Goal: Information Seeking & Learning: Learn about a topic

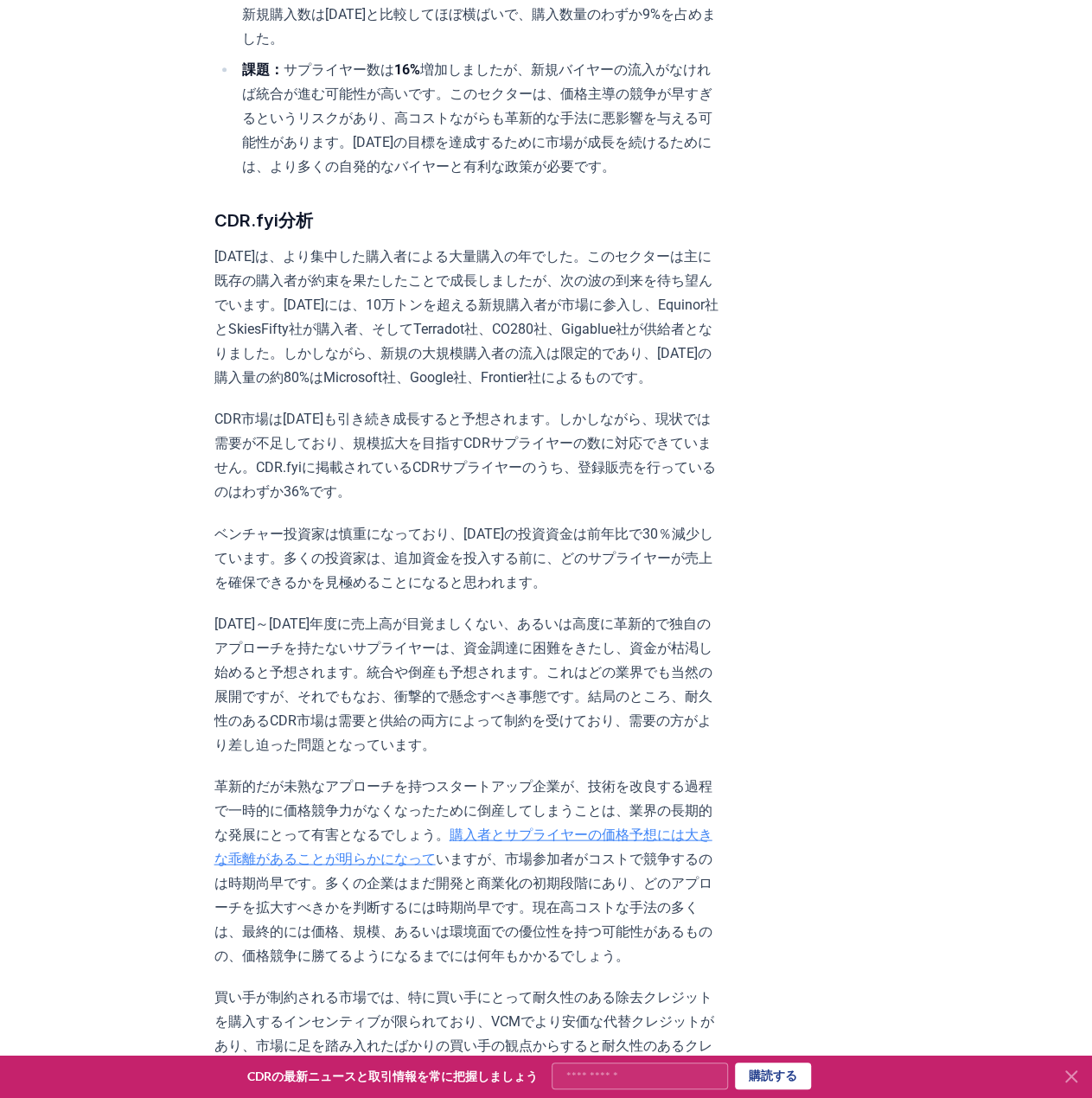
scroll to position [1037, 0]
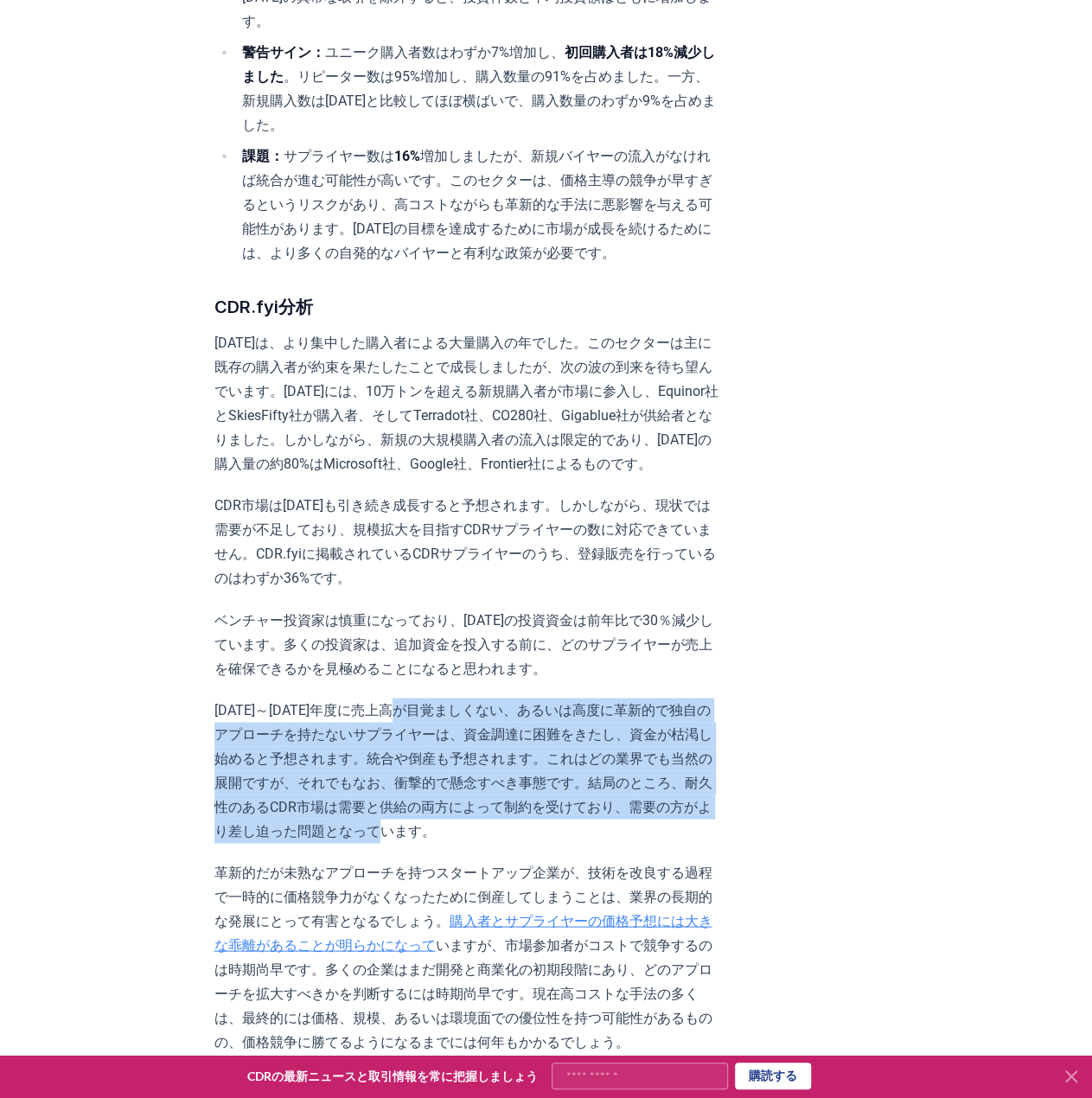
drag, startPoint x: 415, startPoint y: 630, endPoint x: 600, endPoint y: 727, distance: 208.9
click at [600, 727] on p "2025～2026年度に売上高が目覚ましくない、あるいは高度に革新的で独自のアプローチを持たないサプライヤーは、資金調達に困難をきたし、資金が枯渇し始めると予…" at bounding box center [467, 770] width 505 height 146
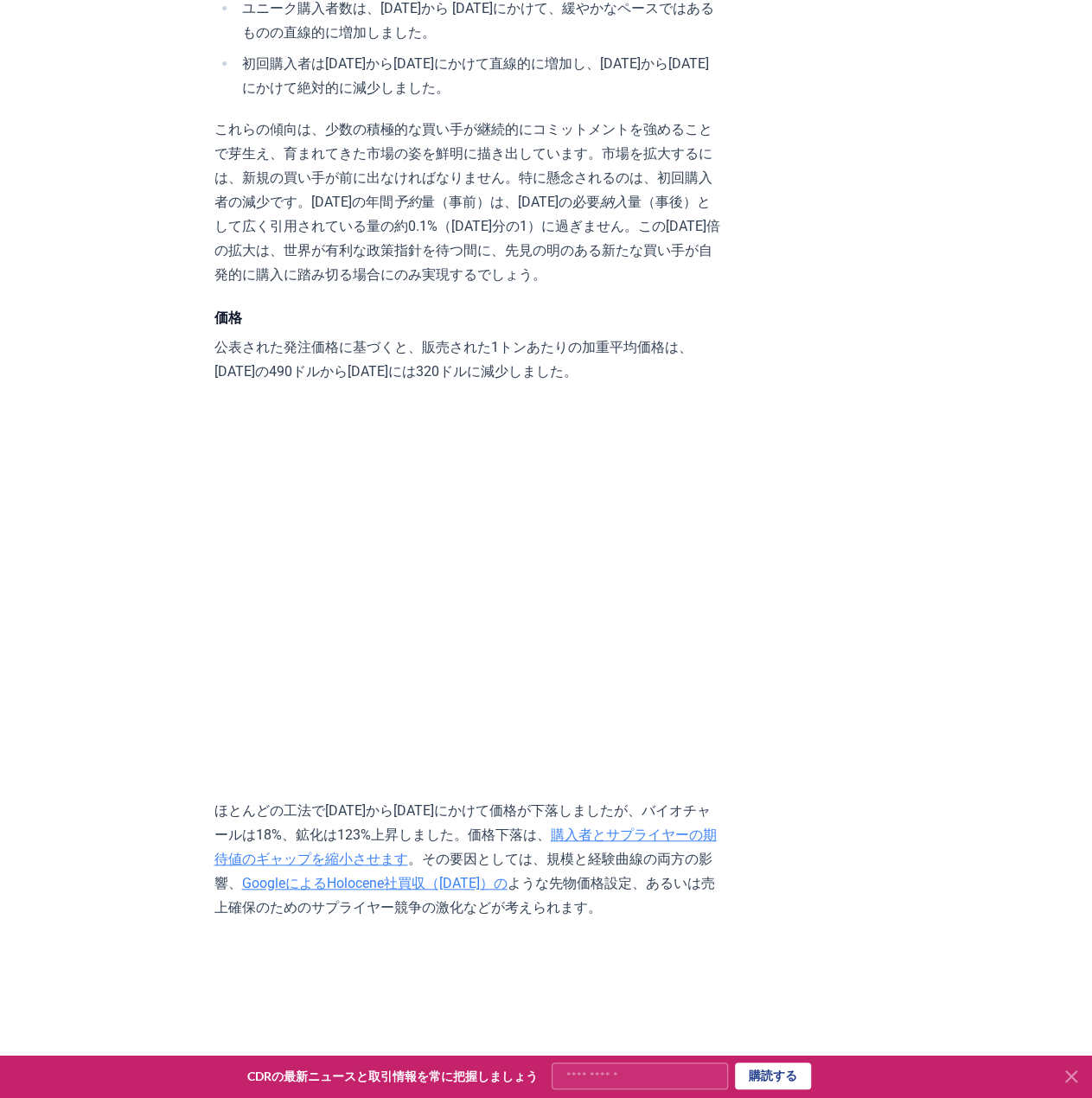
scroll to position [6744, 0]
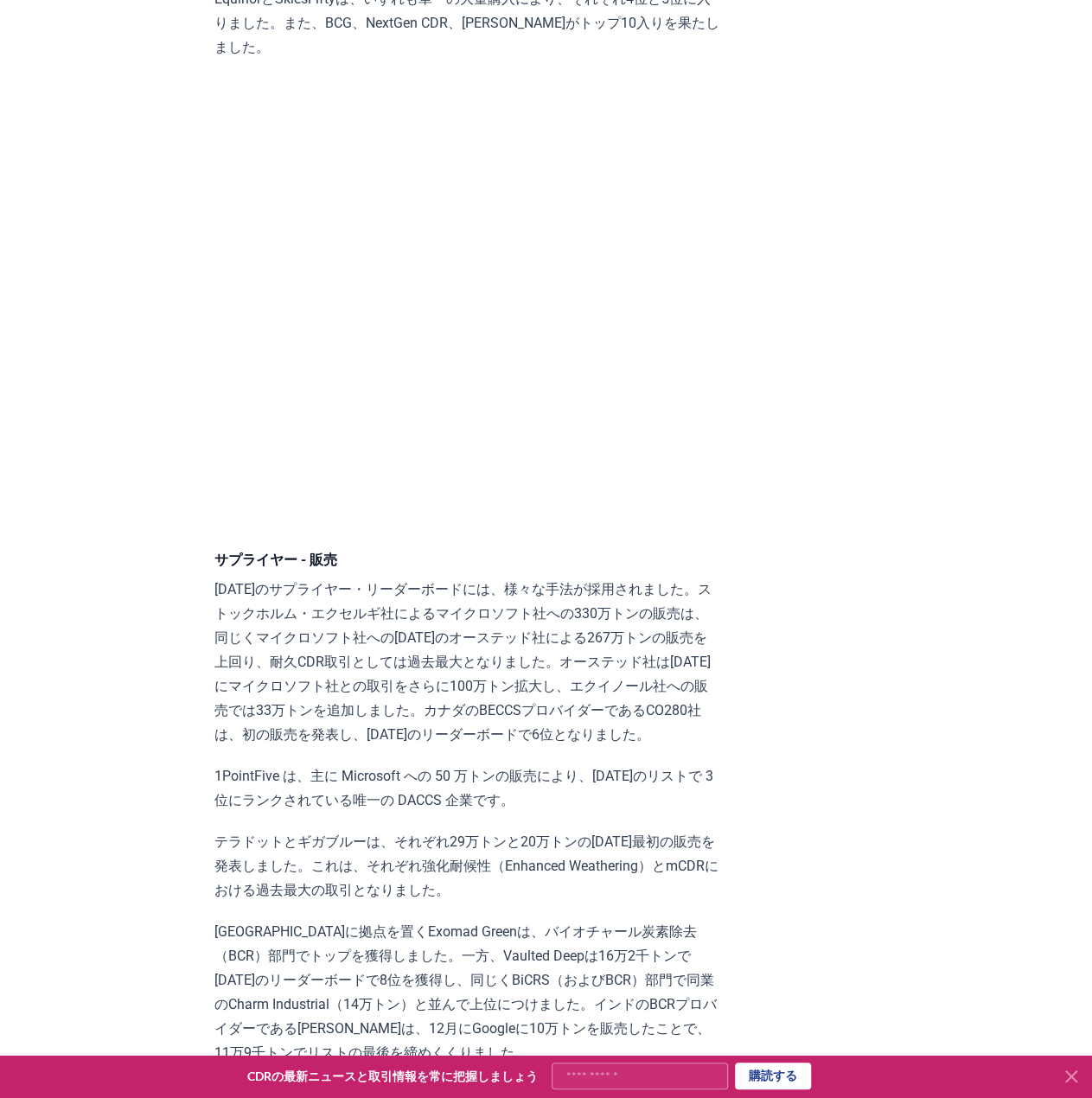
scroll to position [10461, 0]
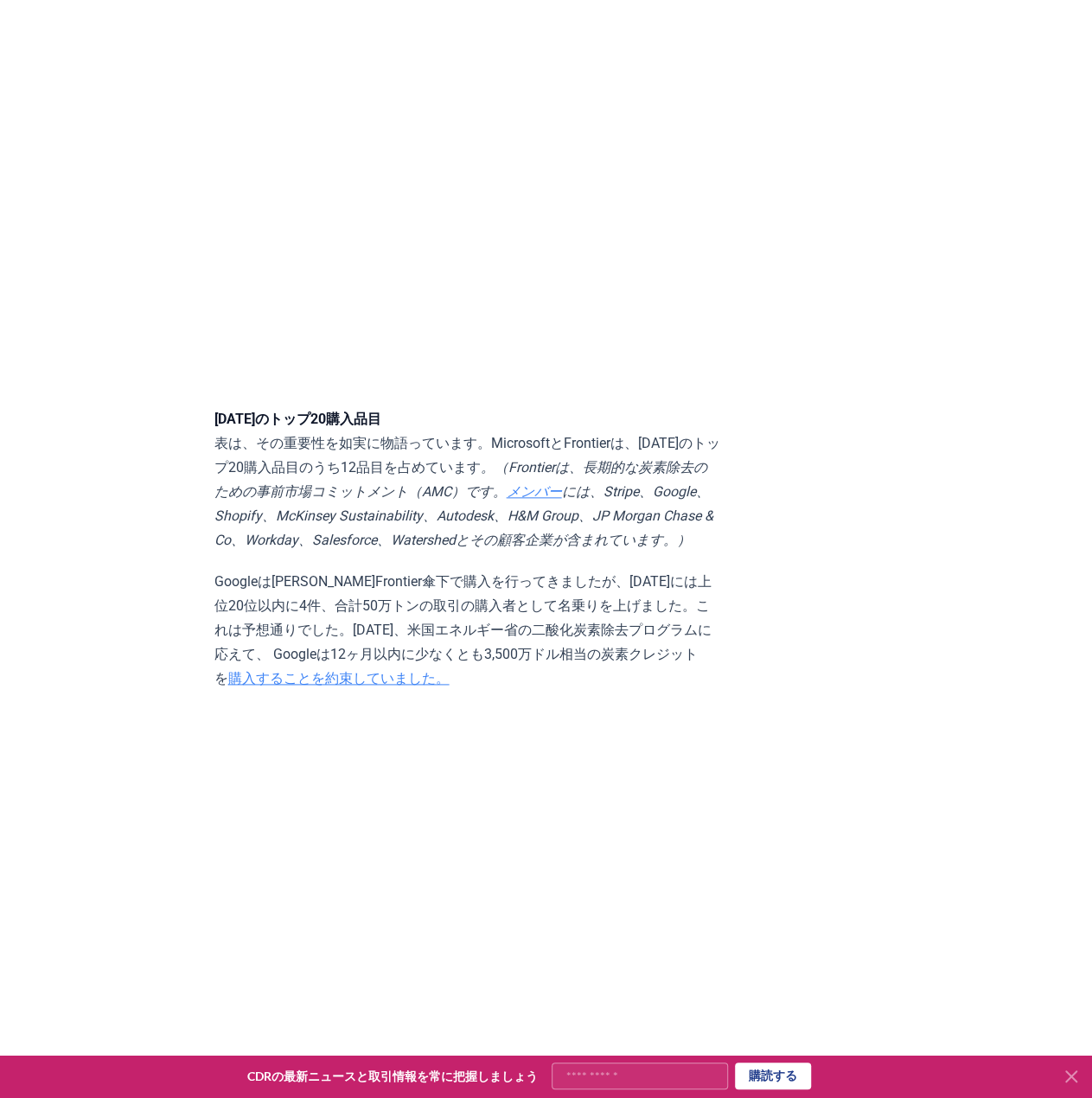
scroll to position [3977, 0]
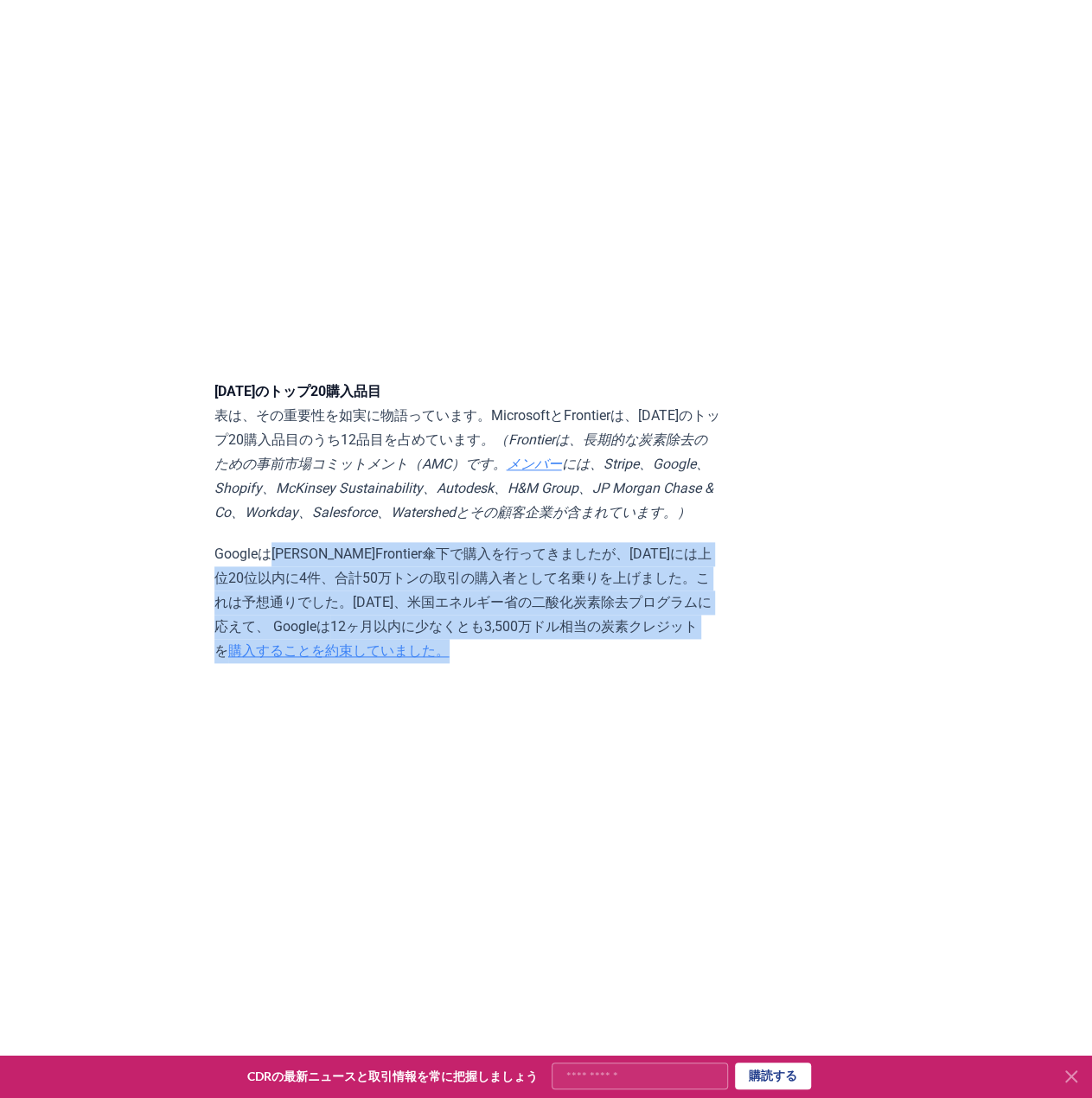
drag, startPoint x: 277, startPoint y: 328, endPoint x: 652, endPoint y: 400, distance: 381.8
click at [652, 542] on p "Googleは長年Frontier傘下で購入を行ってきましたが、2024年には上位20位以内に4件、合計50万トンの取引の購入者として名乗りを上げました。これ…" at bounding box center [467, 602] width 505 height 121
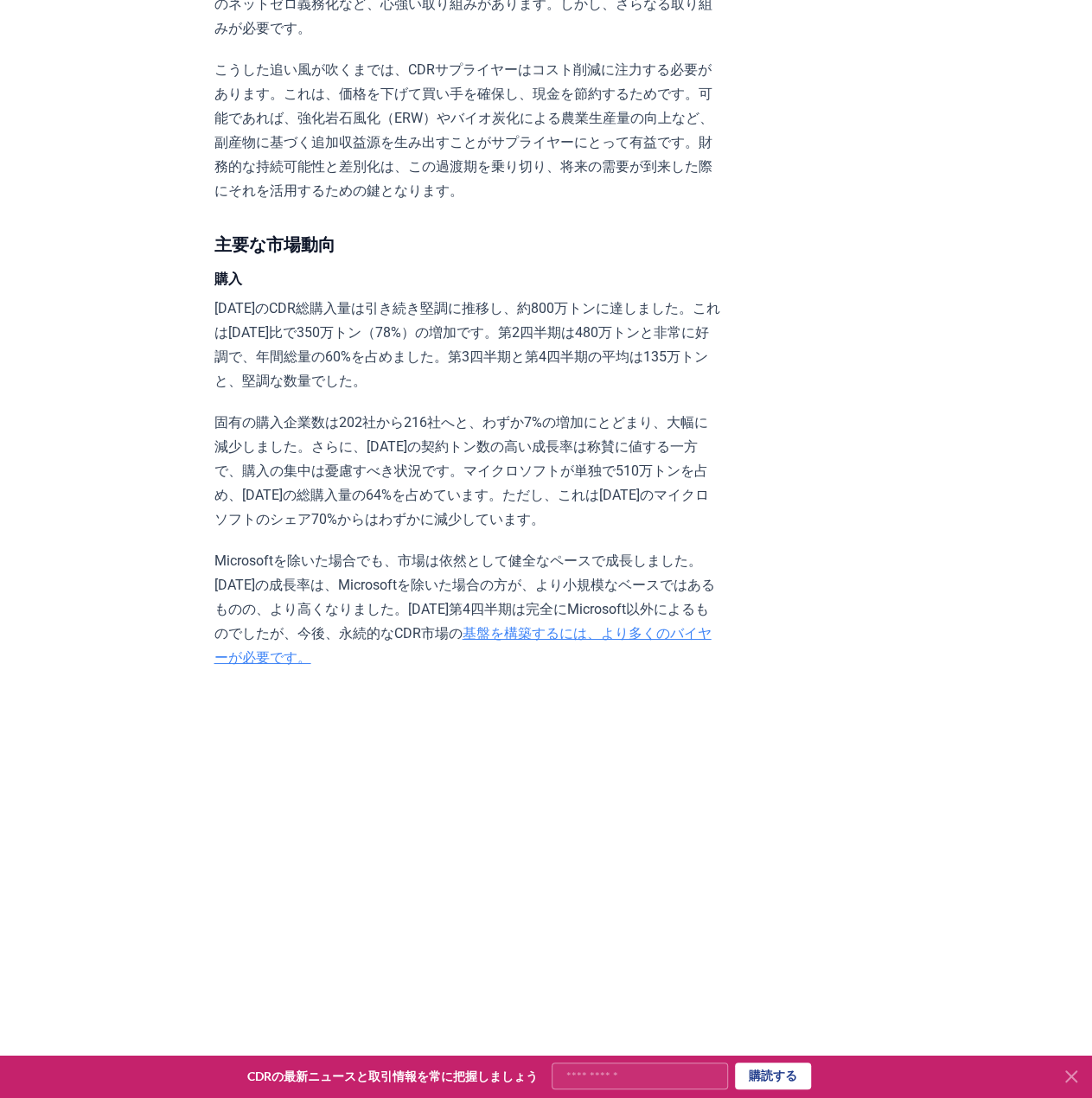
scroll to position [0, 0]
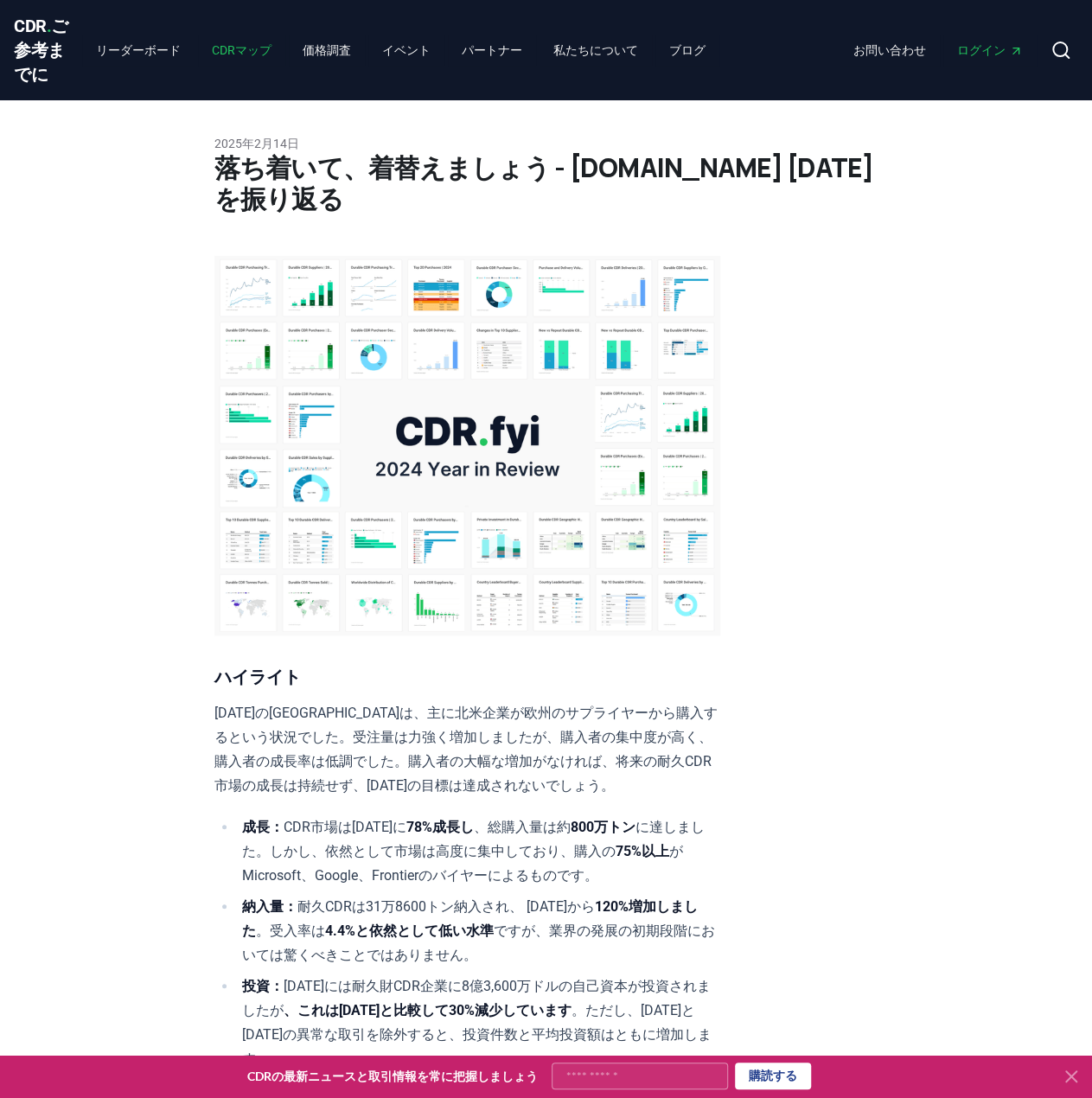
click at [212, 53] on font "CDRマップ" at bounding box center [242, 50] width 60 height 14
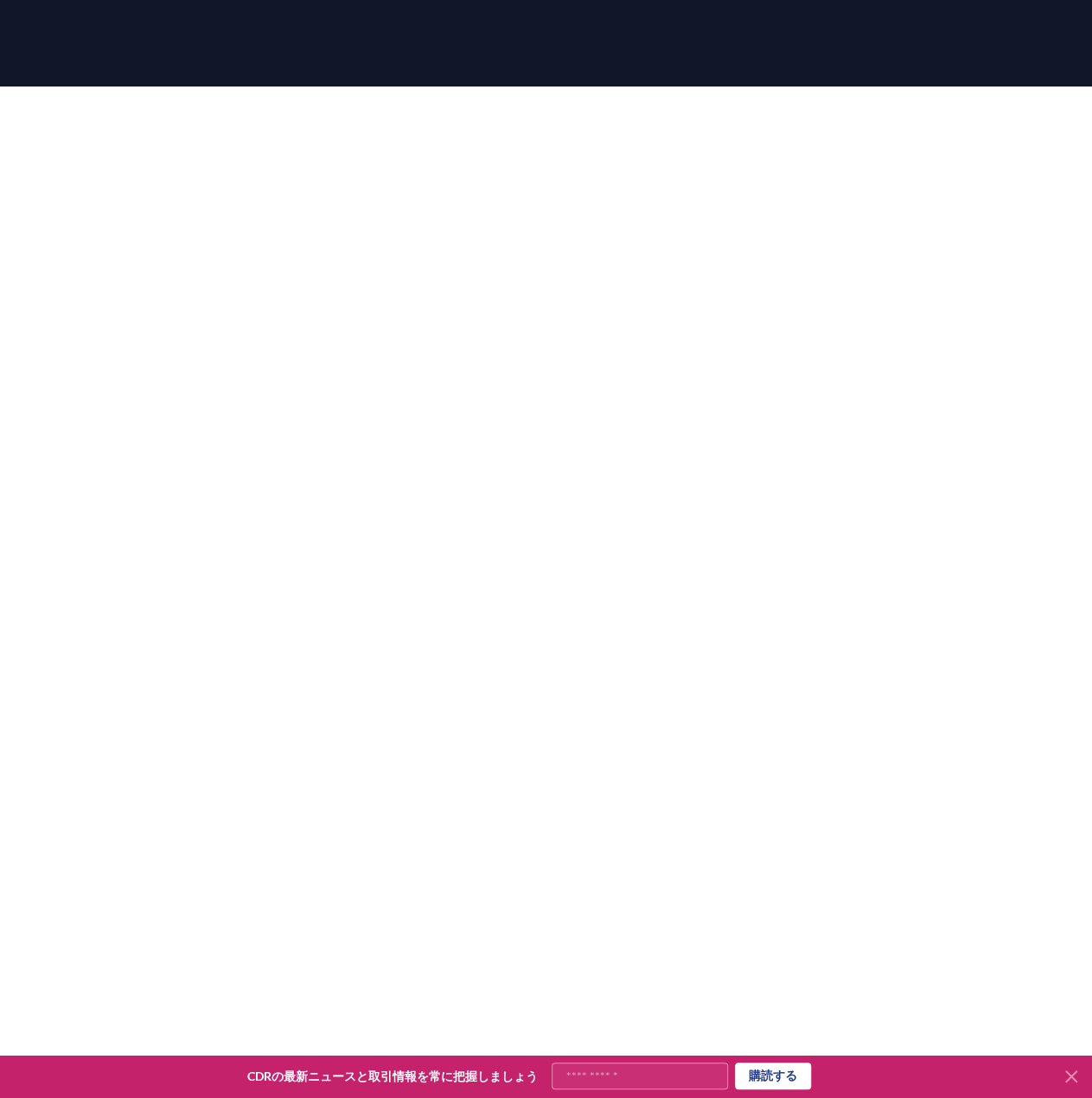
scroll to position [138, 0]
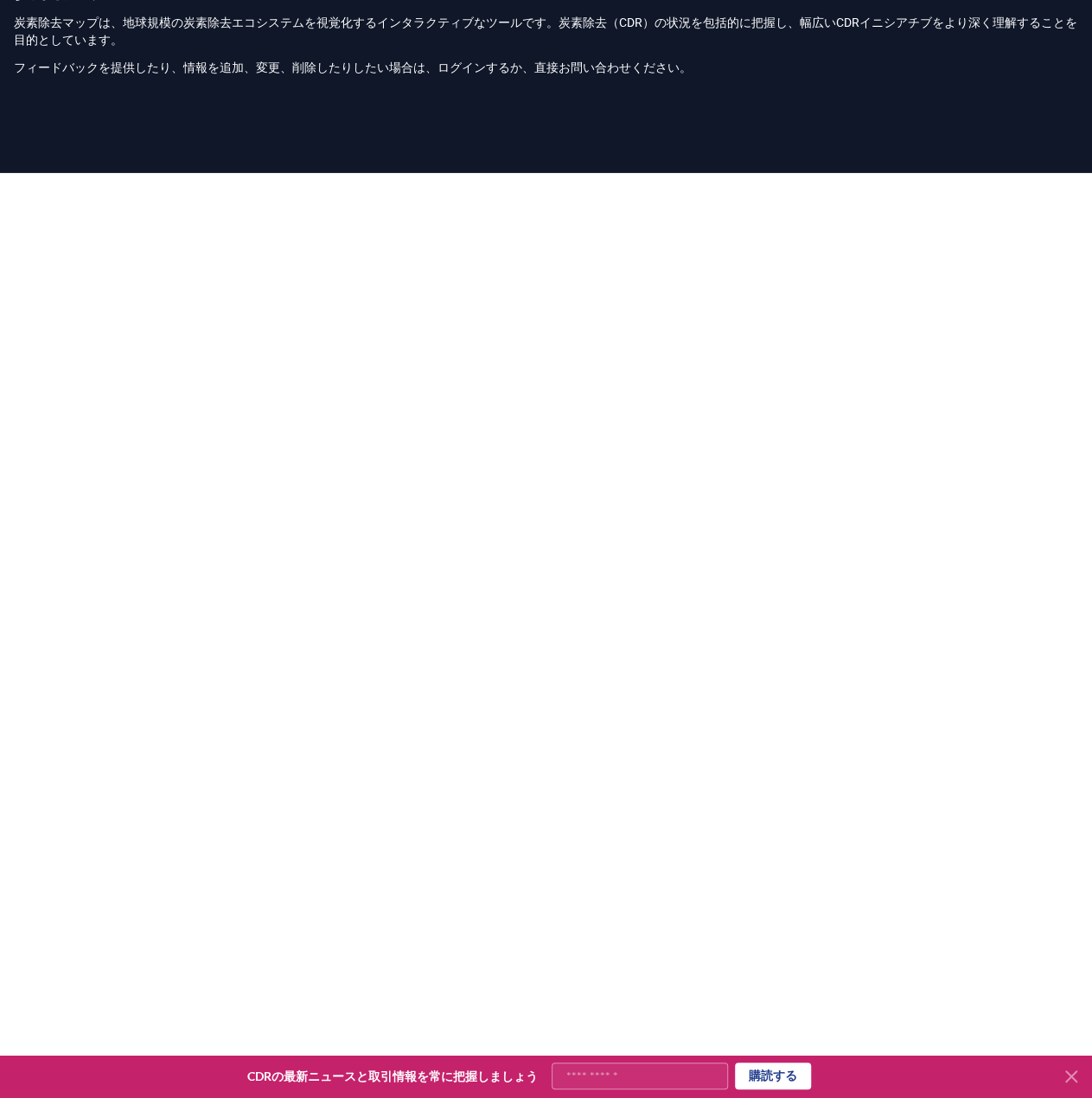
click at [336, 63] on div "炭素除去マップは、地球規模の炭素除去エコシステムを視覚化するインタラクティブなツールです。炭素除去（CDR）の状況を包括的に把握し、幅広いCDRイニシアチブを…" at bounding box center [546, 45] width 1065 height 63
click at [417, 74] on font "フィードバックを提供したり、情報を追加、変更、削除したりしたい場合は、ログインするか、直接お問い合わせください。" at bounding box center [353, 68] width 678 height 14
click at [291, 74] on font "フィードバックを提供したり、情報を追加、変更、削除したりしたい場合は、ログインするか、直接お問い合わせください。" at bounding box center [353, 68] width 678 height 14
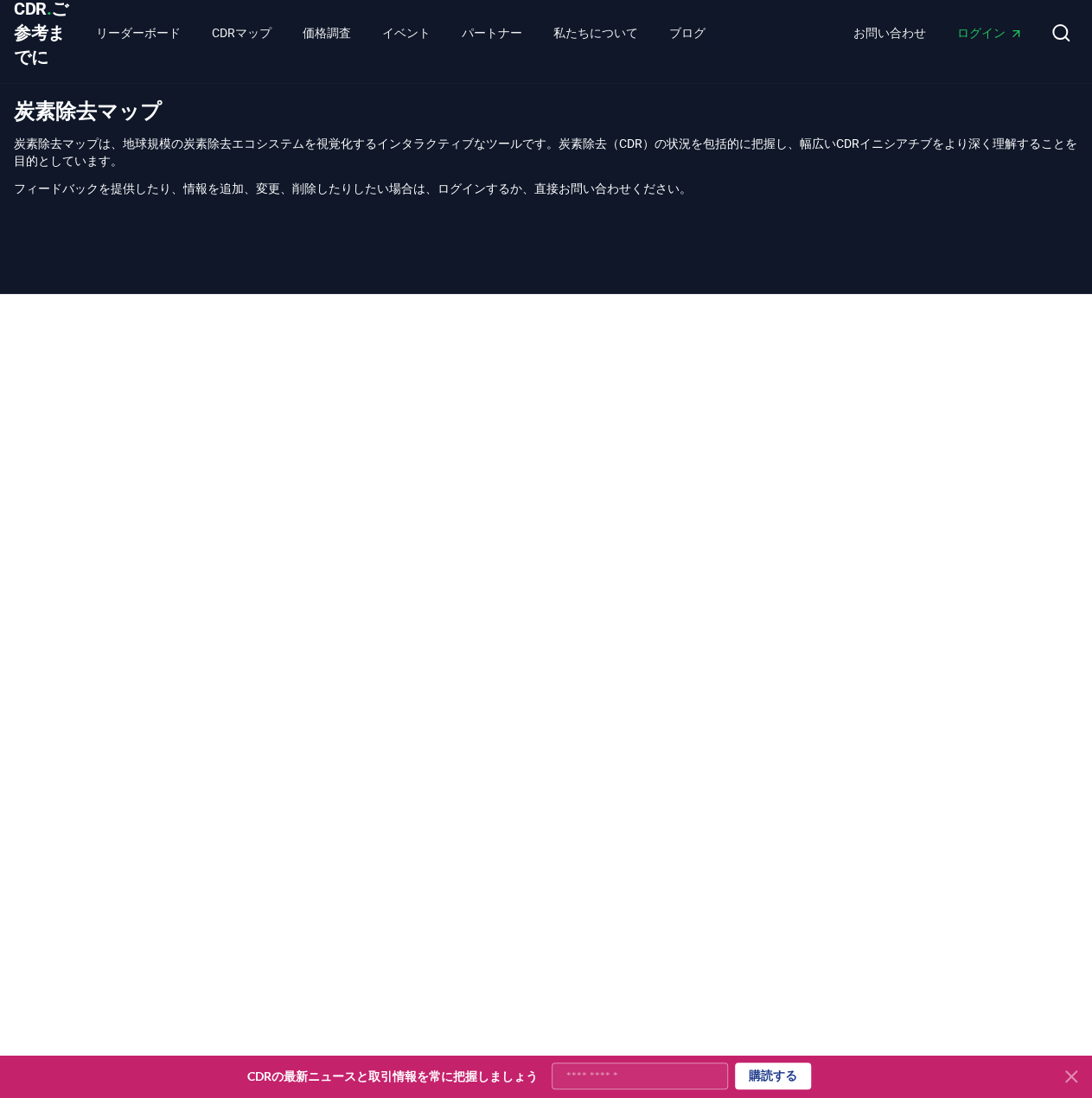
scroll to position [0, 0]
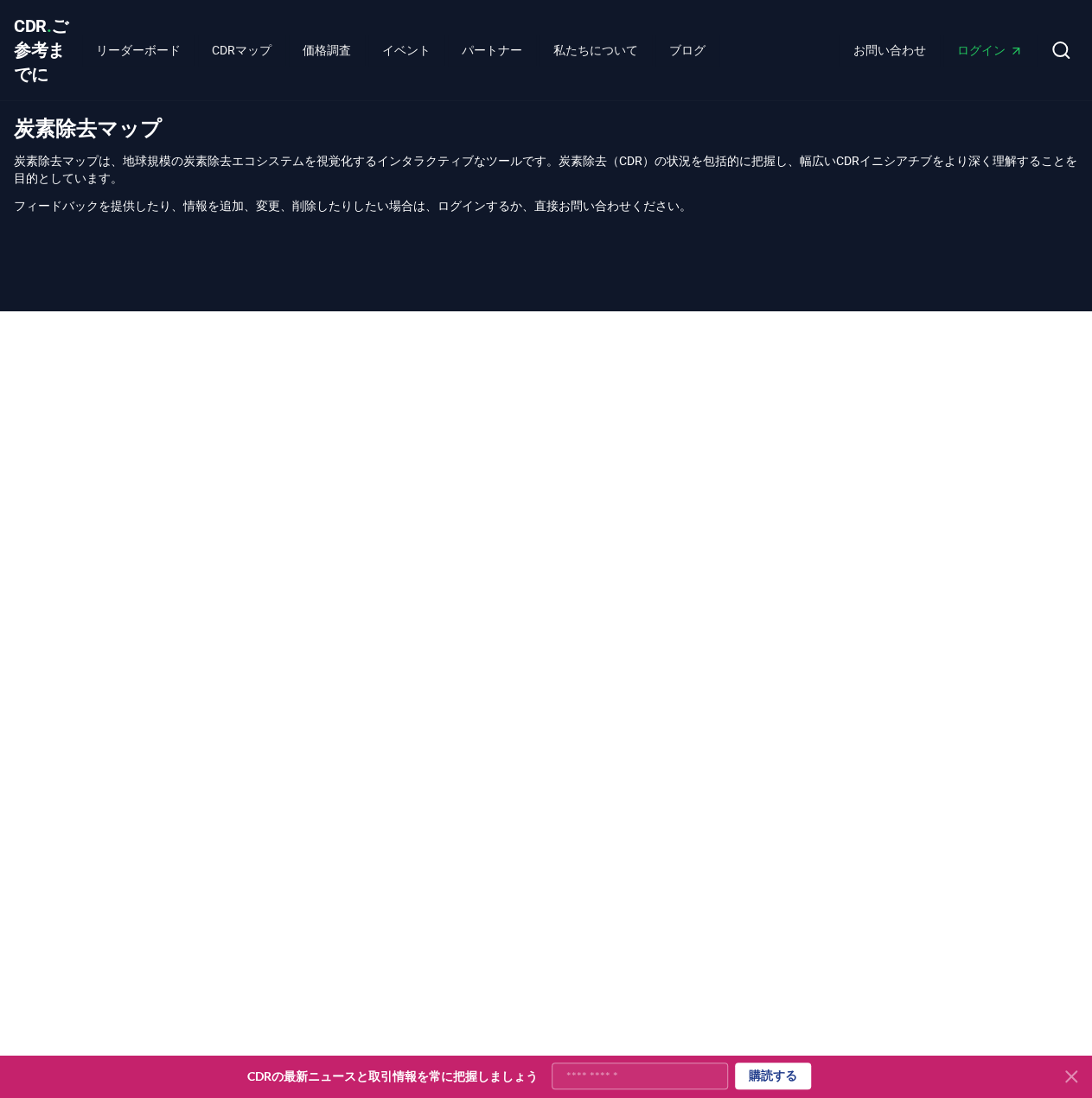
click at [516, 125] on div "炭素除去マップ 炭素除去マップは、地球規模の炭素除去エコシステムを視覚化するインタラクティブなツールです。炭素除去（CDR）の状況を包括的に把握し、幅広いCD…" at bounding box center [546, 171] width 1092 height 142
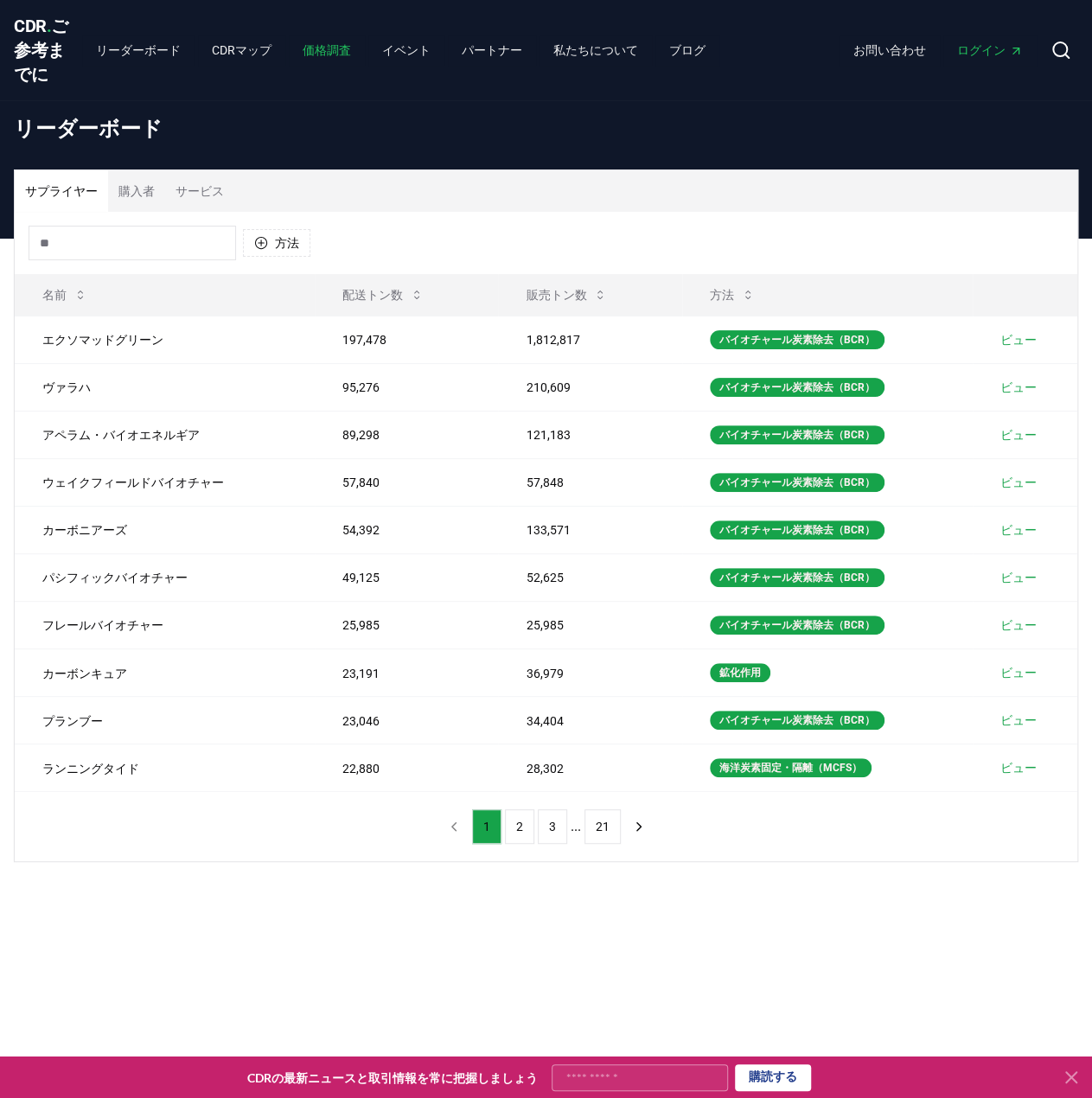
click at [303, 57] on font "価格調査" at bounding box center [326, 50] width 49 height 14
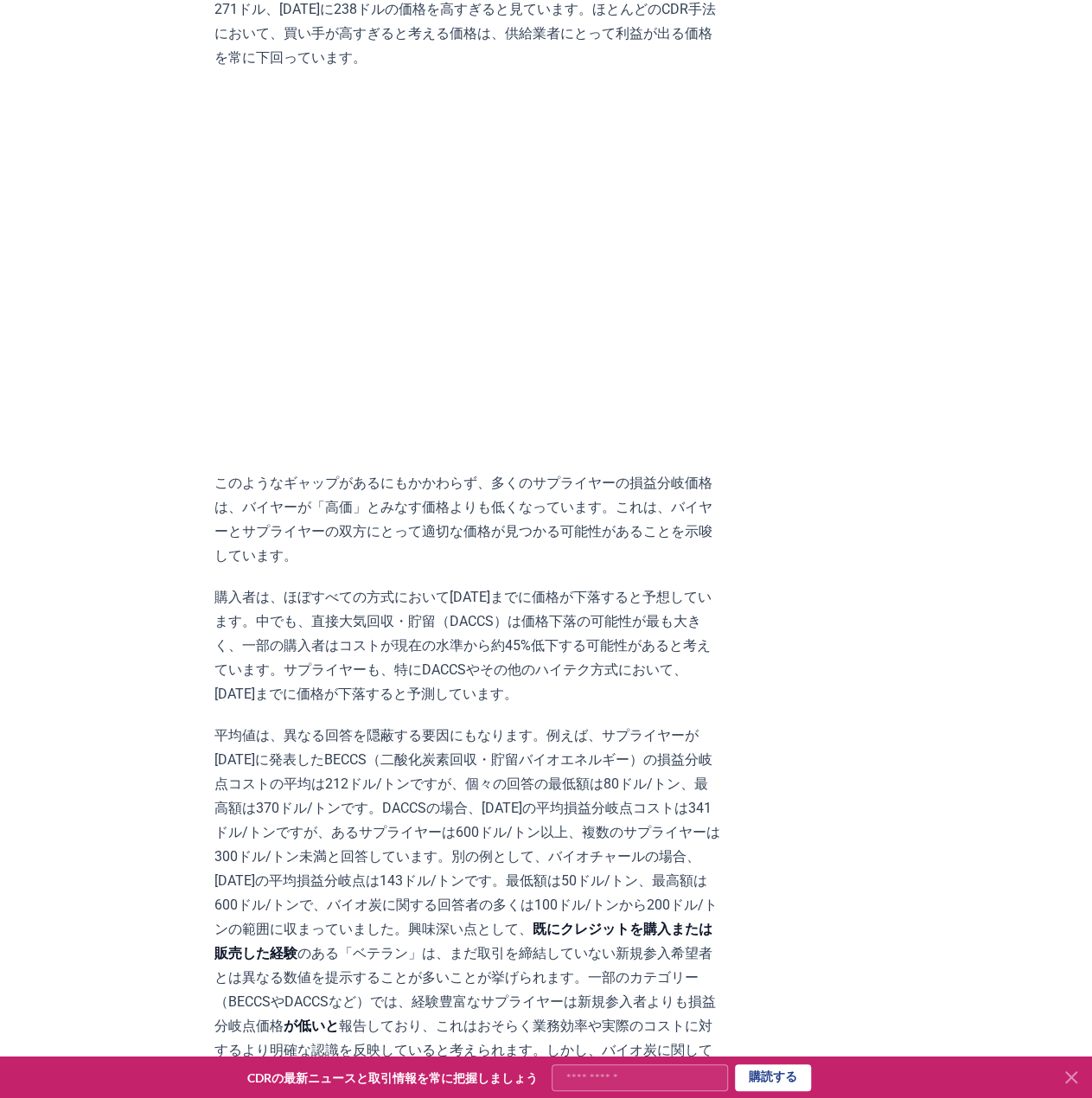
scroll to position [1037, 0]
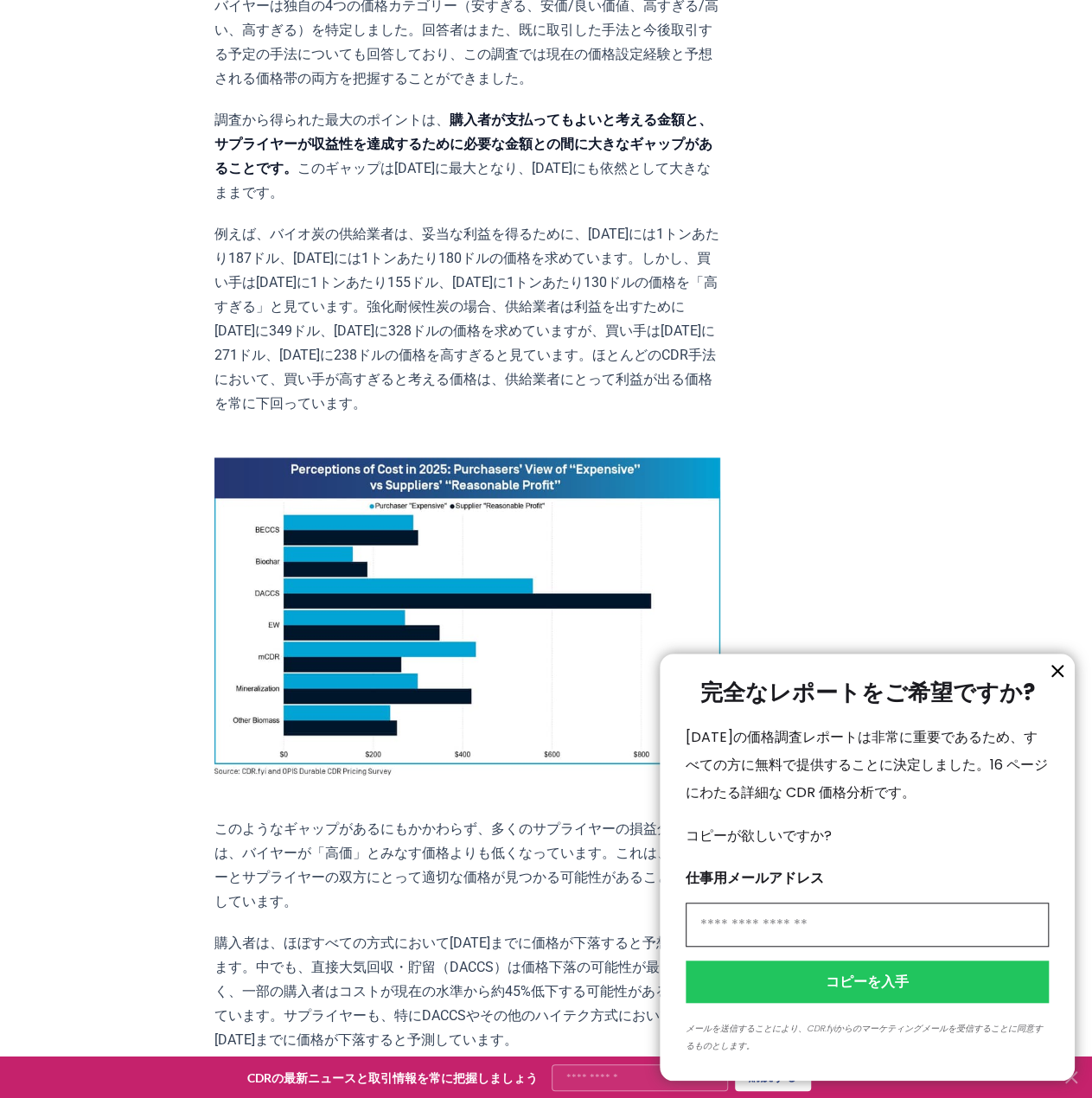
click at [1061, 676] on icon "情報" at bounding box center [1058, 671] width 21 height 21
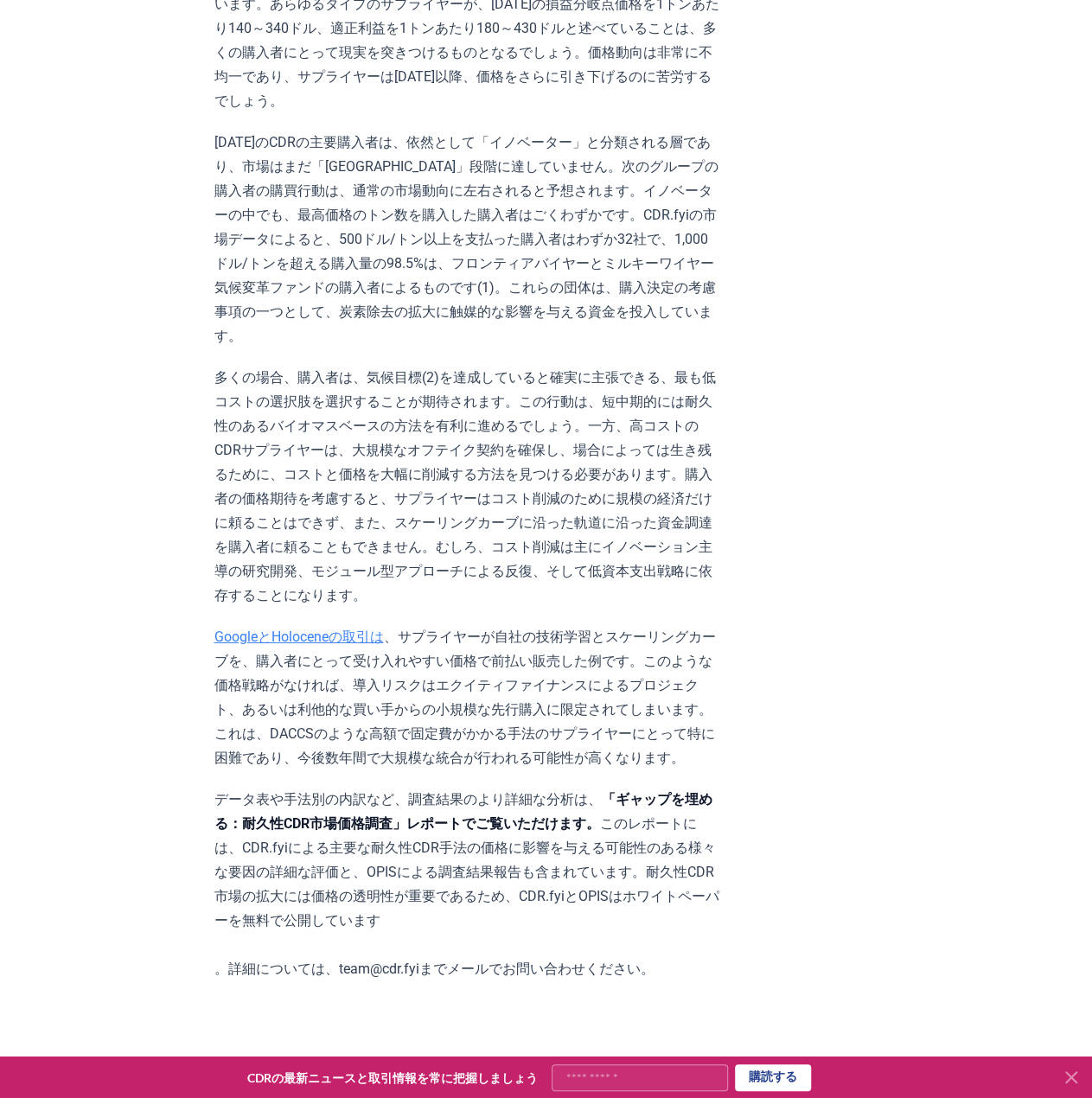
scroll to position [2775, 0]
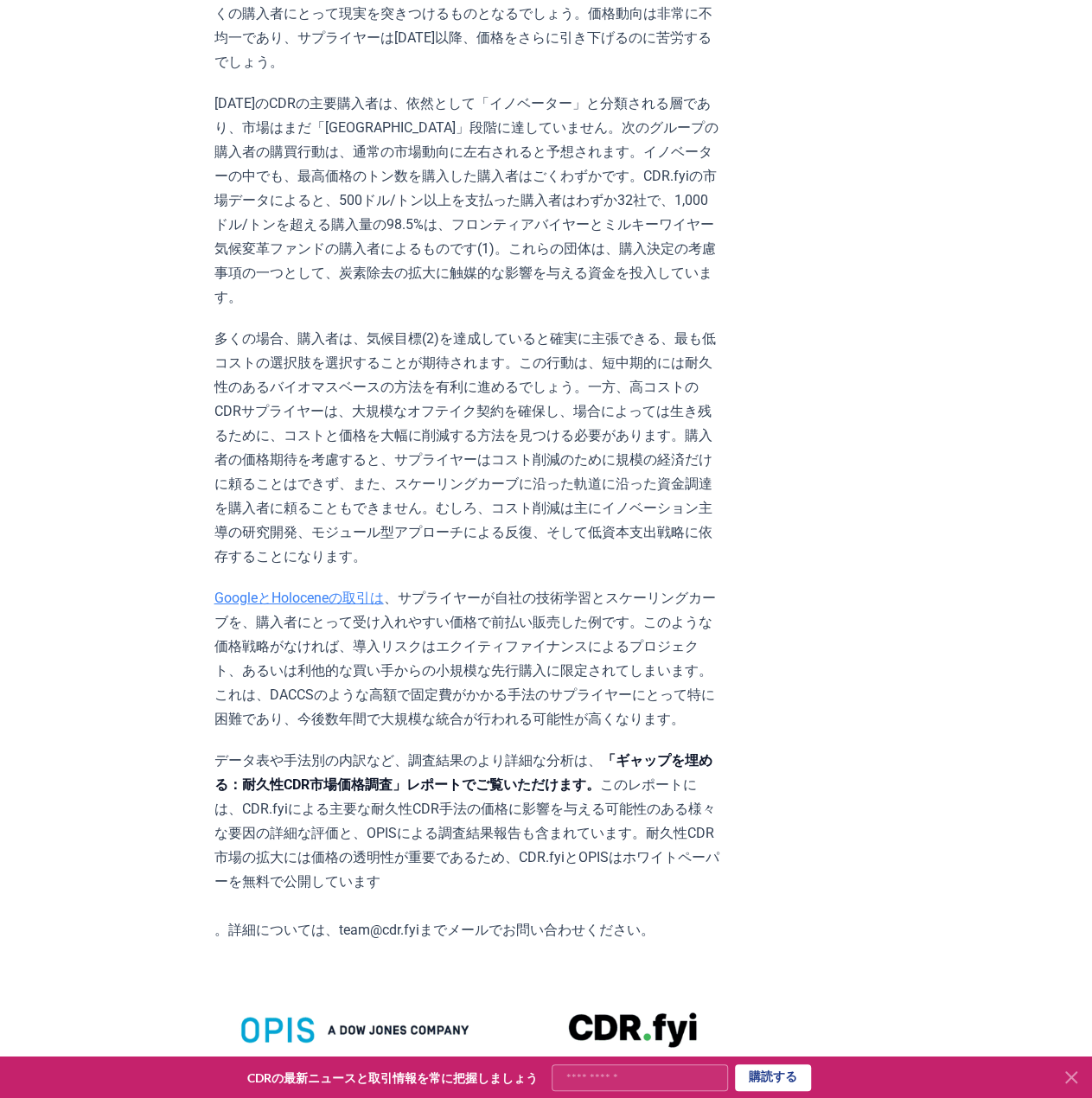
click at [572, 752] on font "「ギャップを埋める：耐久性CDR市場価格調査」レポートでご覧いただけます。" at bounding box center [463, 773] width 498 height 41
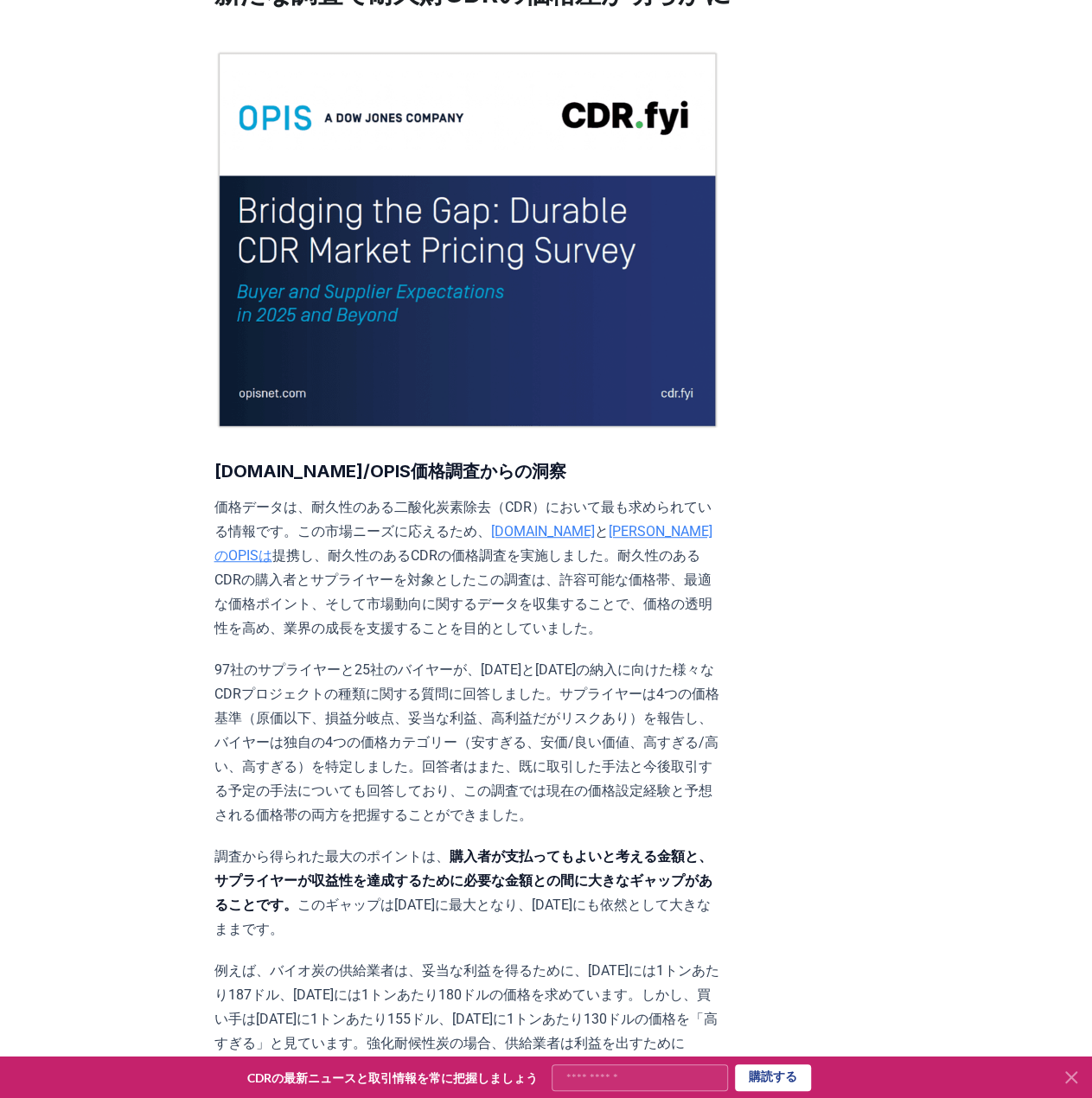
scroll to position [95, 0]
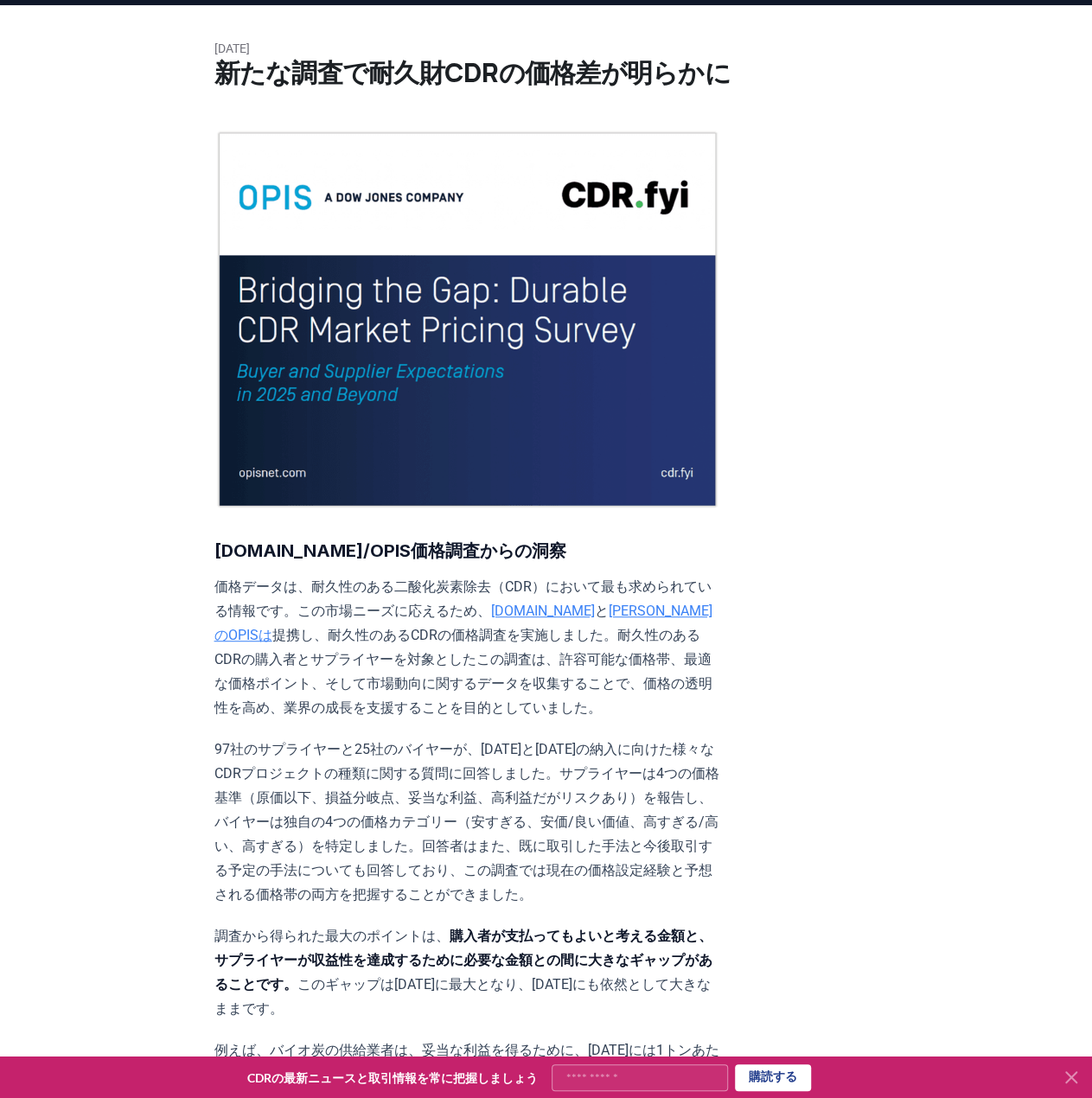
drag, startPoint x: 453, startPoint y: 331, endPoint x: 453, endPoint y: 356, distance: 25.0
click at [453, 331] on img at bounding box center [467, 319] width 505 height 379
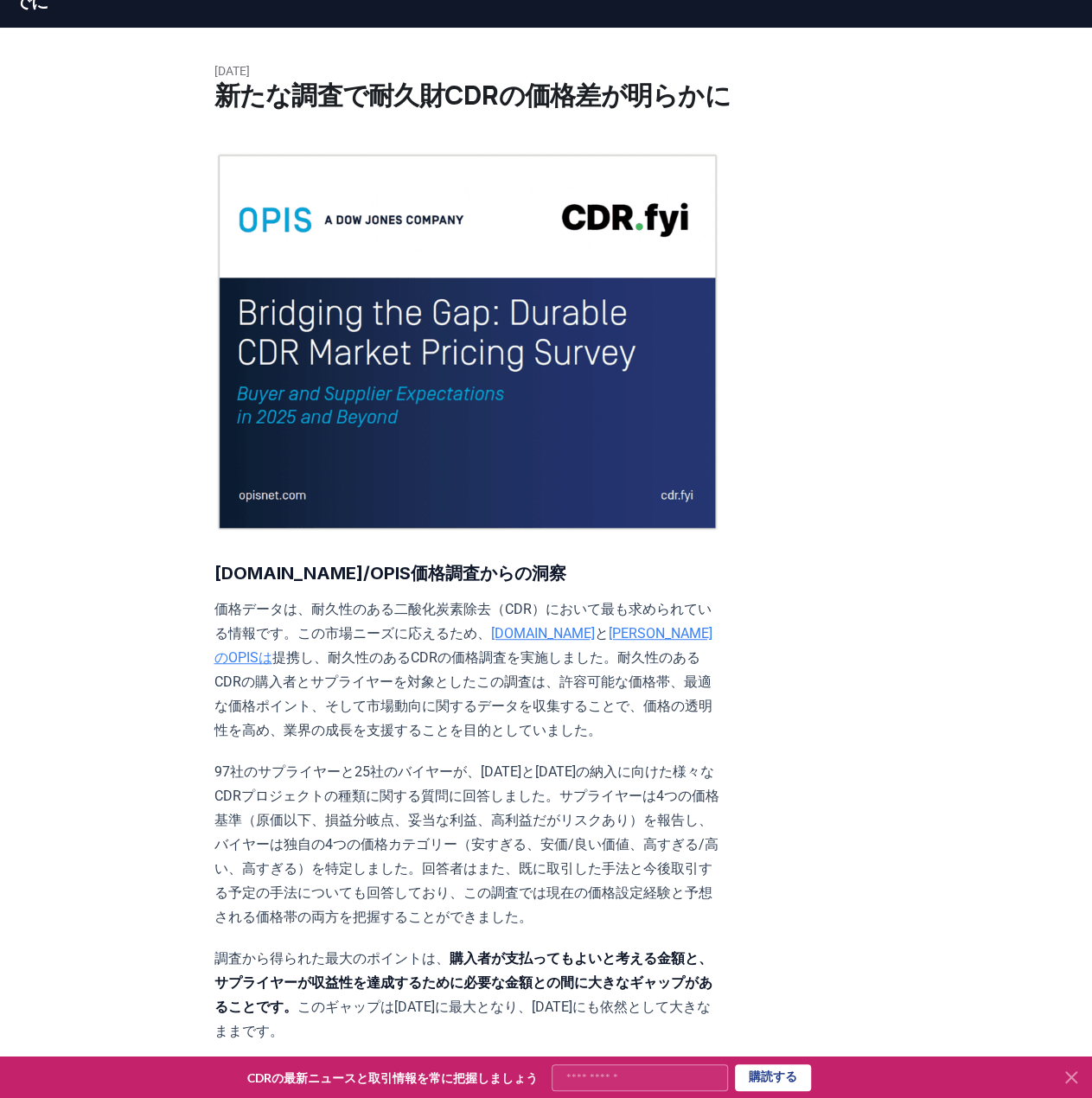
scroll to position [0, 0]
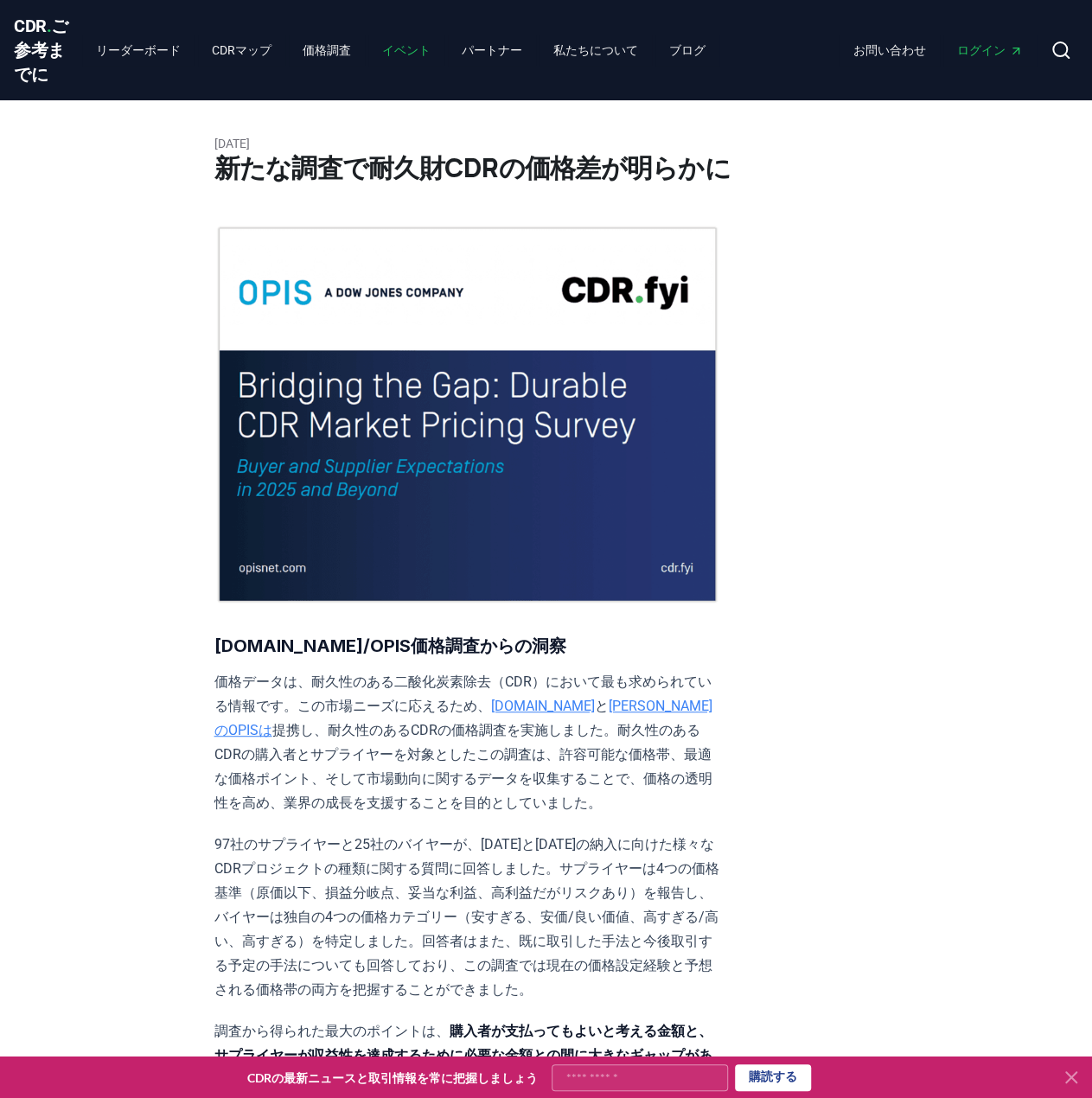
click at [369, 49] on link "イベント" at bounding box center [407, 49] width 76 height 31
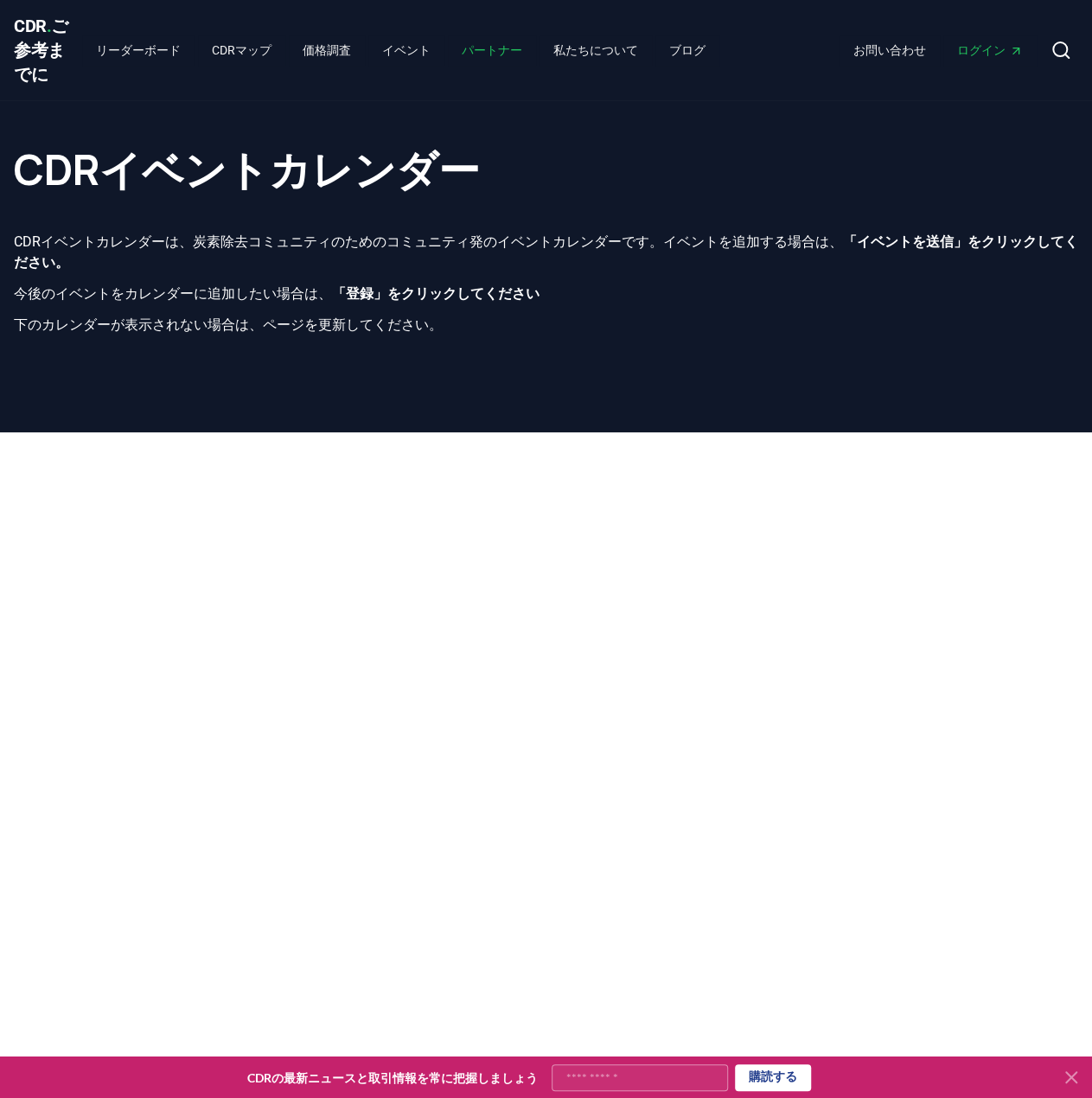
click at [461, 56] on font "パートナー" at bounding box center [491, 50] width 61 height 14
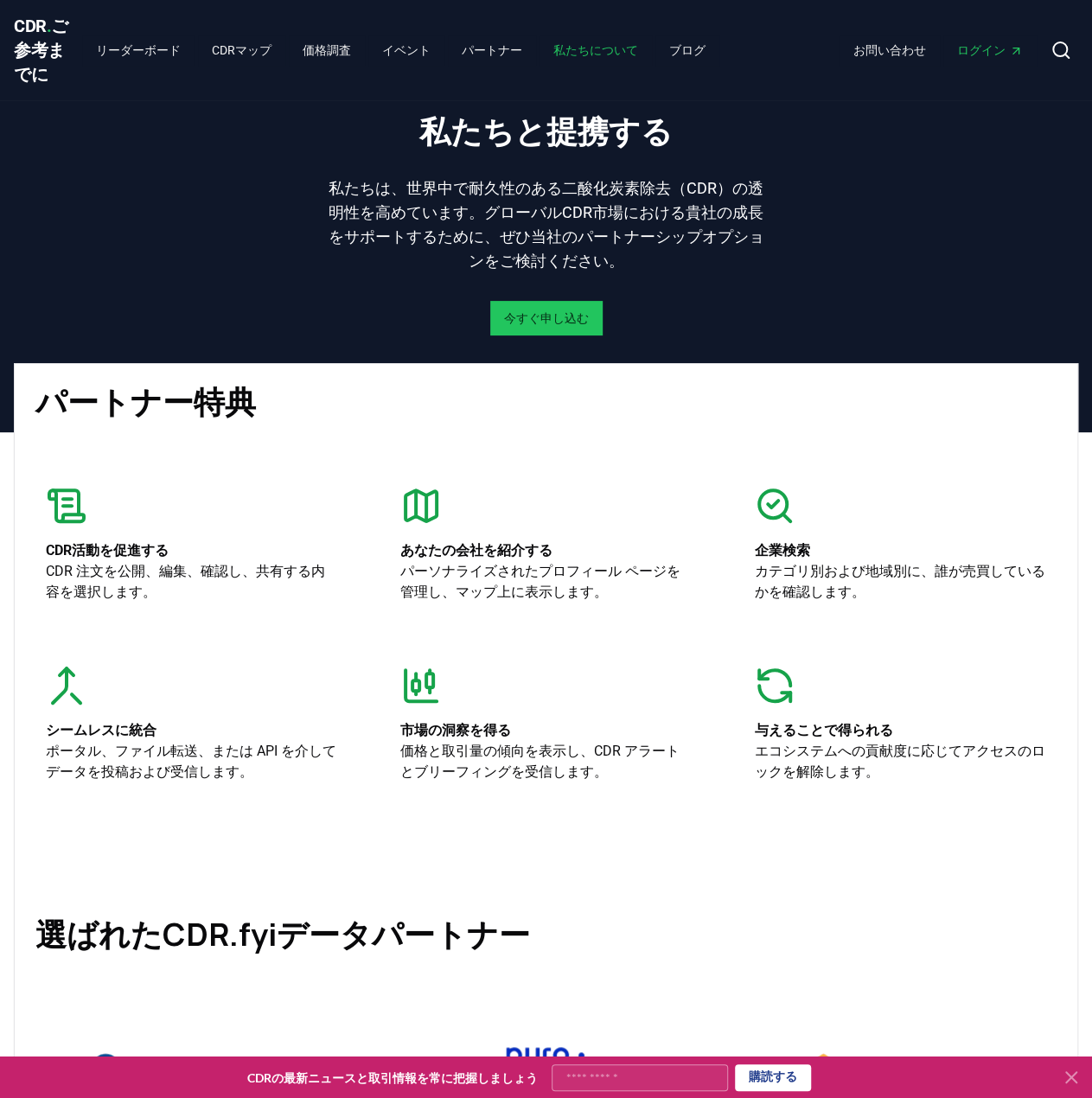
click at [540, 51] on link "私たちについて" at bounding box center [595, 49] width 112 height 31
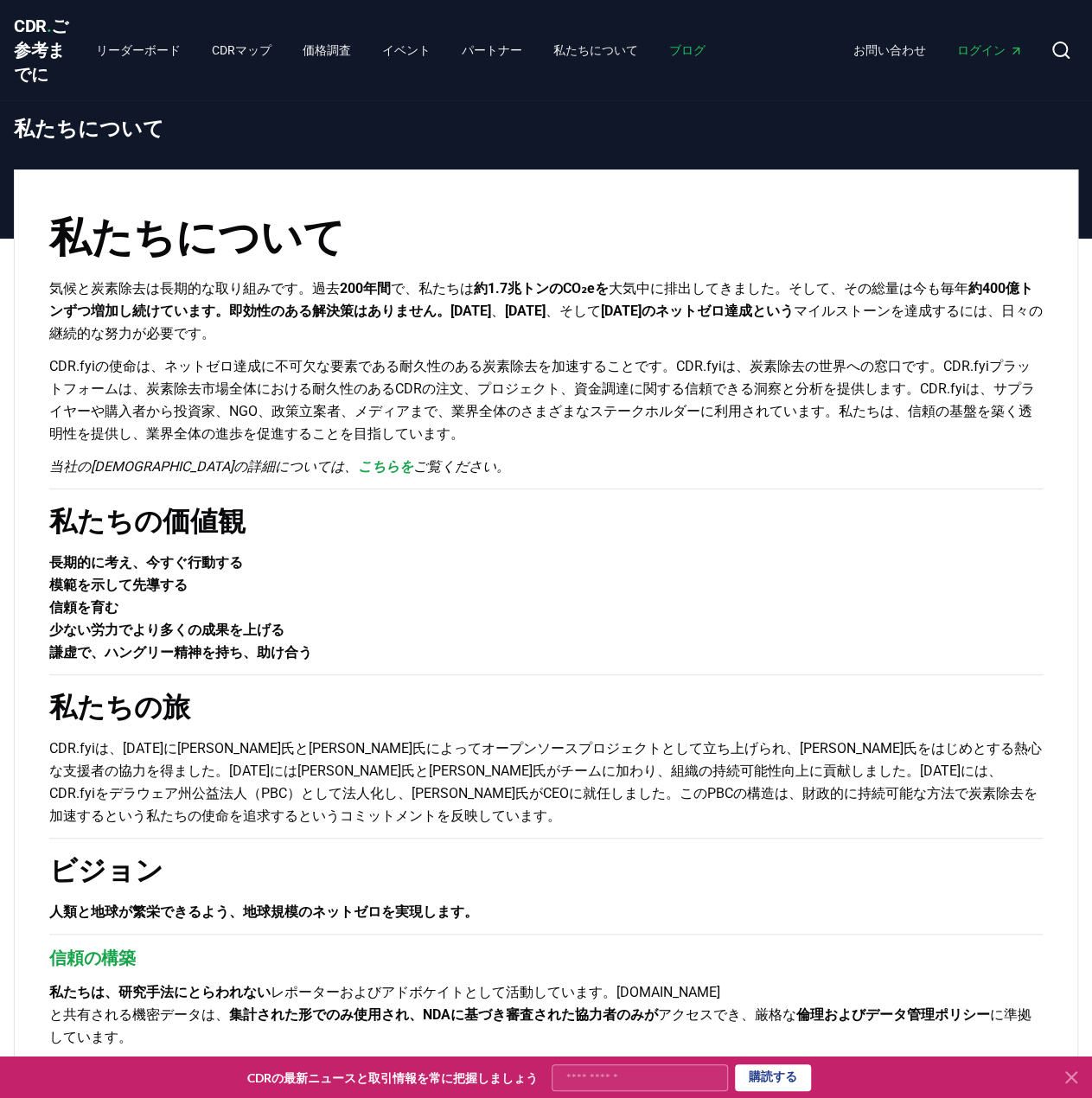
click at [669, 57] on font "ブログ" at bounding box center [687, 50] width 36 height 14
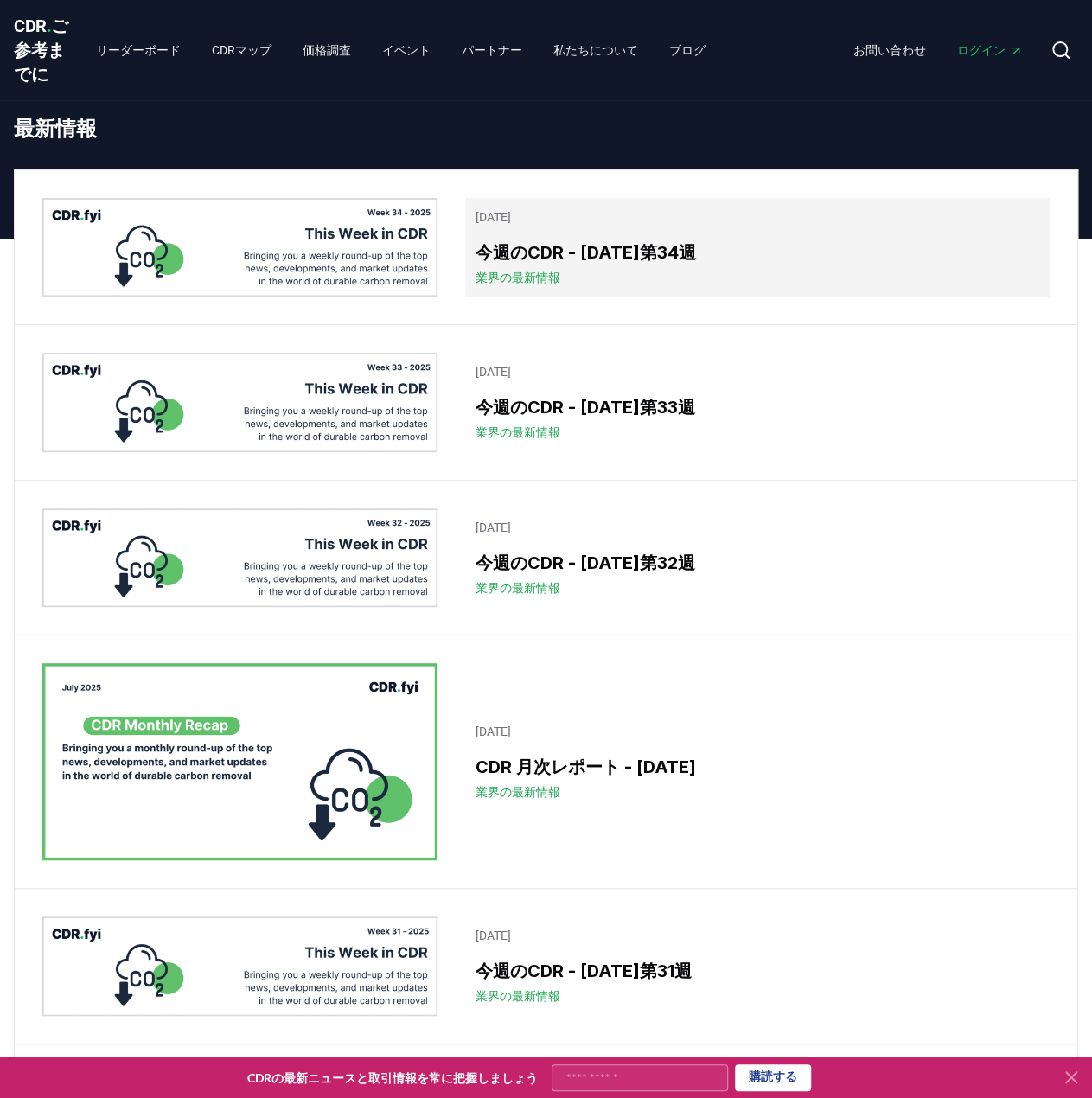
click at [533, 263] on font "今週のCDR - 2025年第34週" at bounding box center [586, 252] width 221 height 21
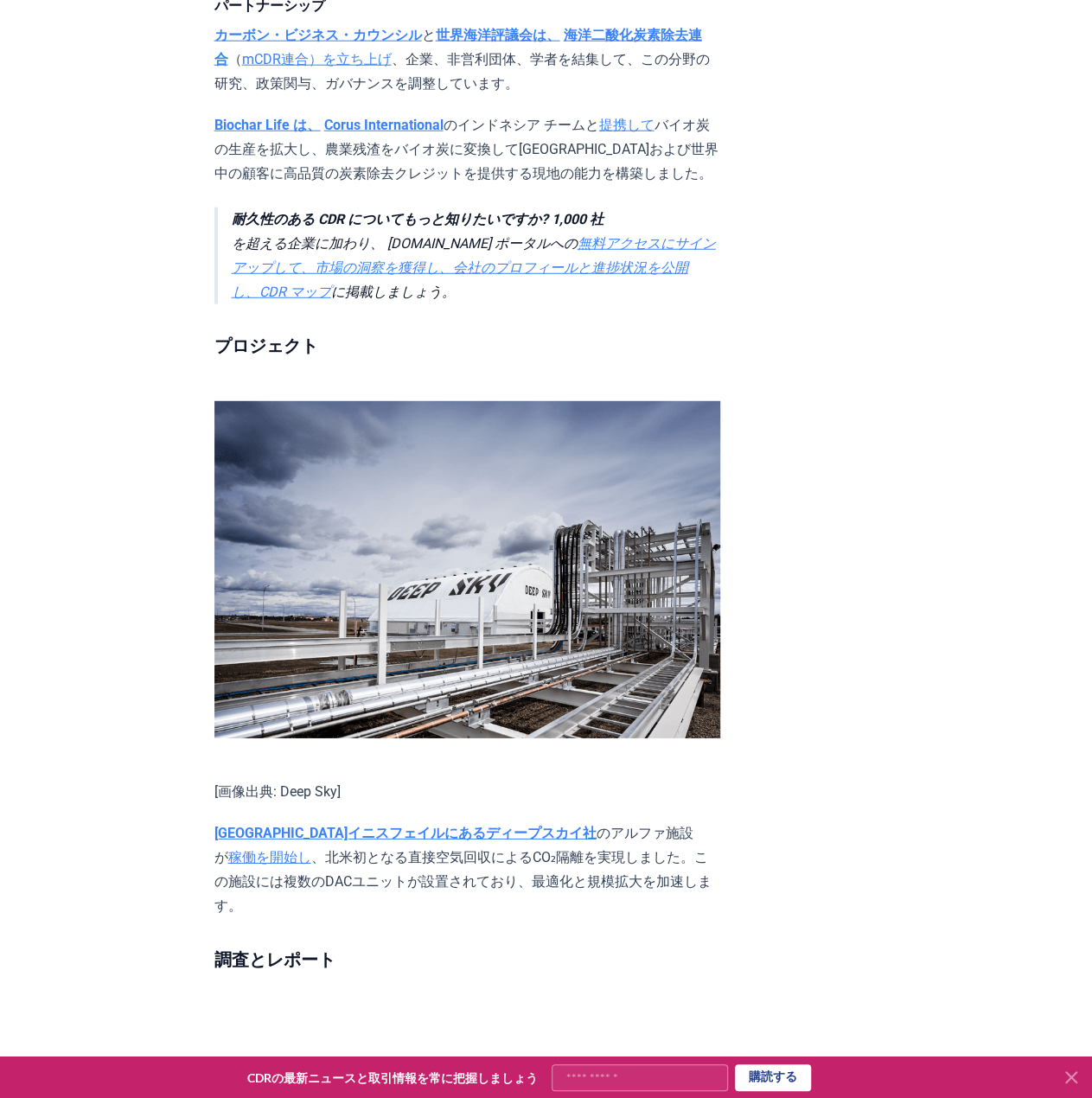
scroll to position [2421, 0]
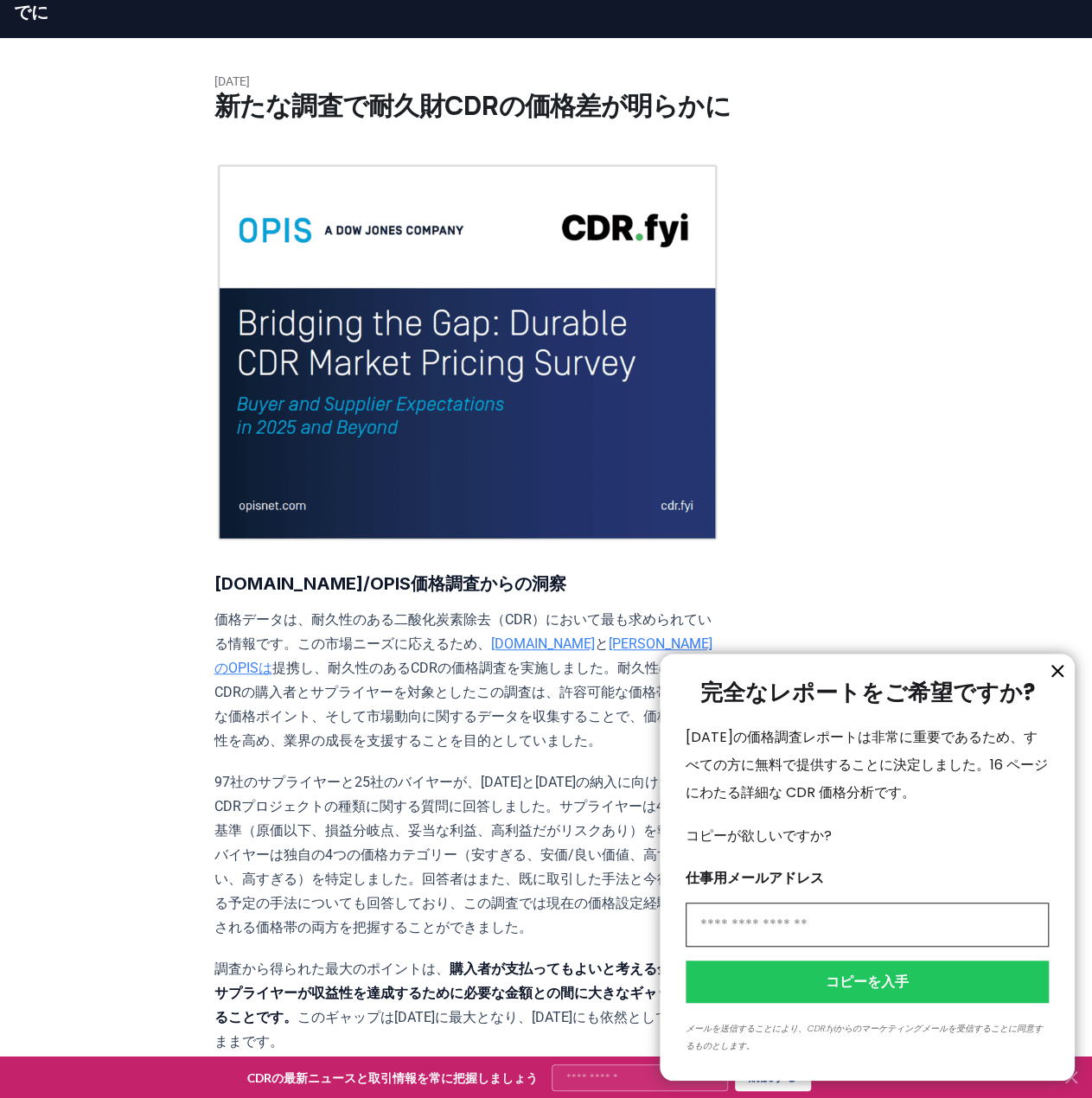
scroll to position [173, 0]
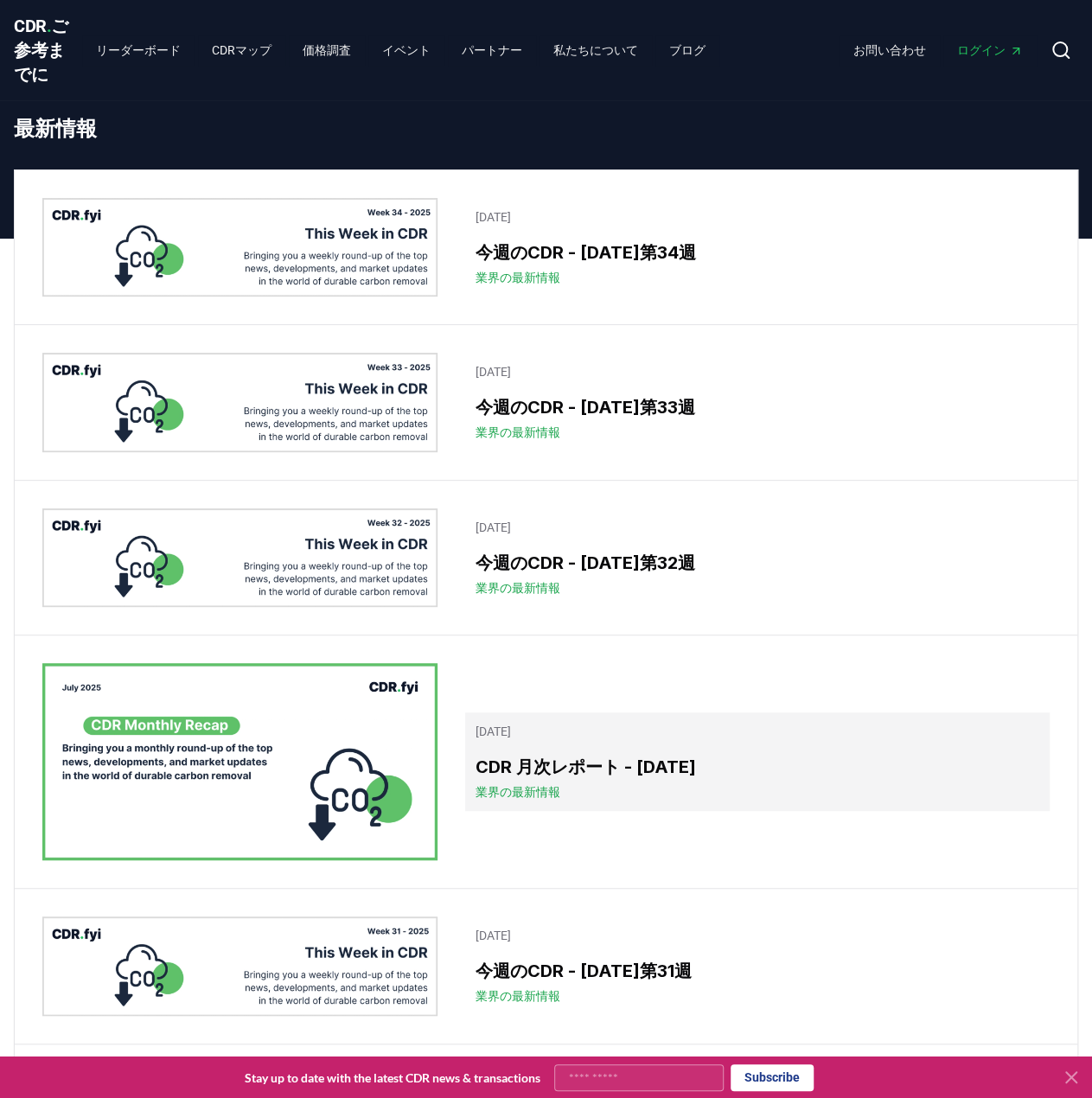
scroll to position [86, 0]
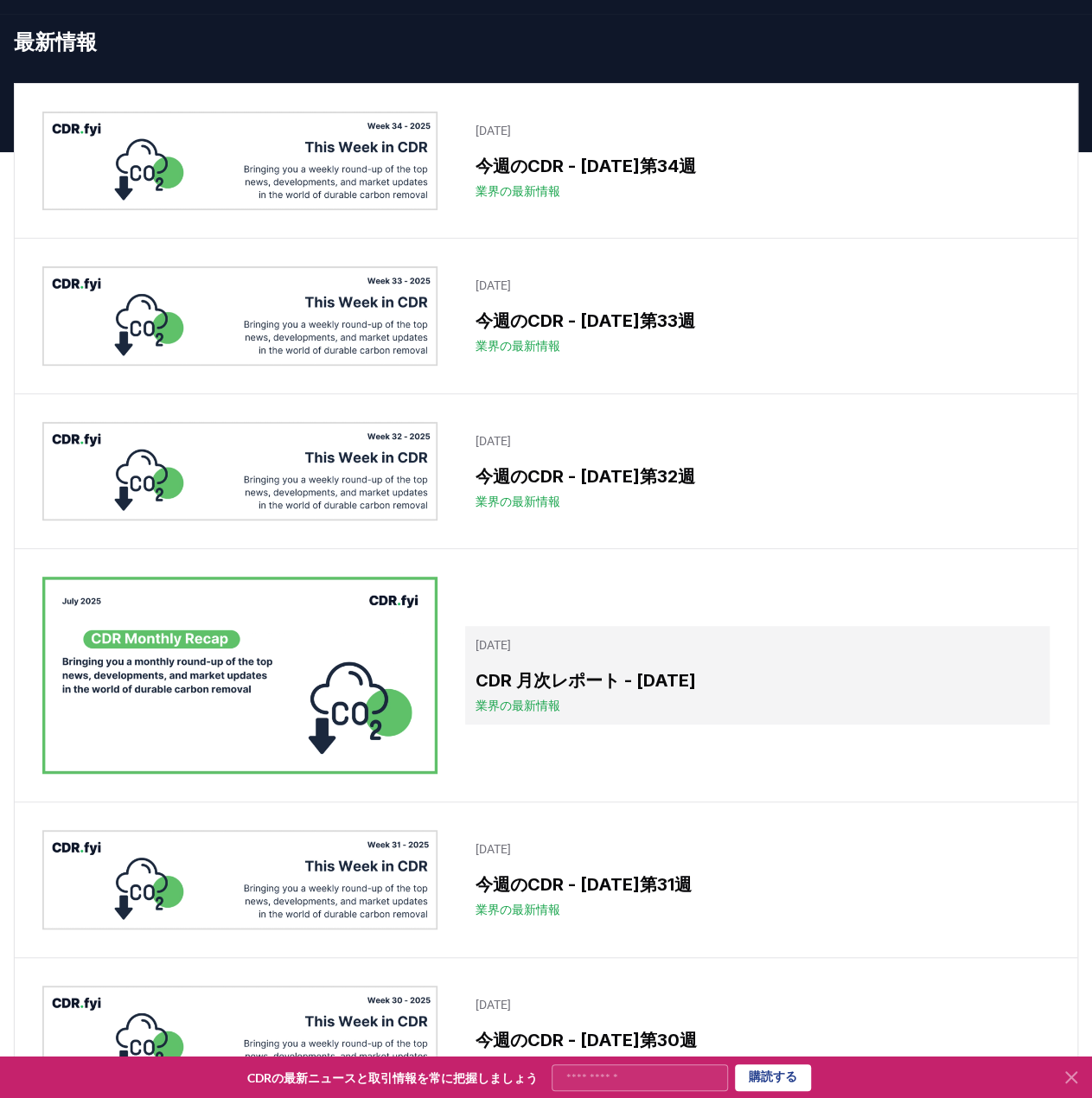
click at [564, 714] on div "業界の最新情報" at bounding box center [757, 706] width 564 height 18
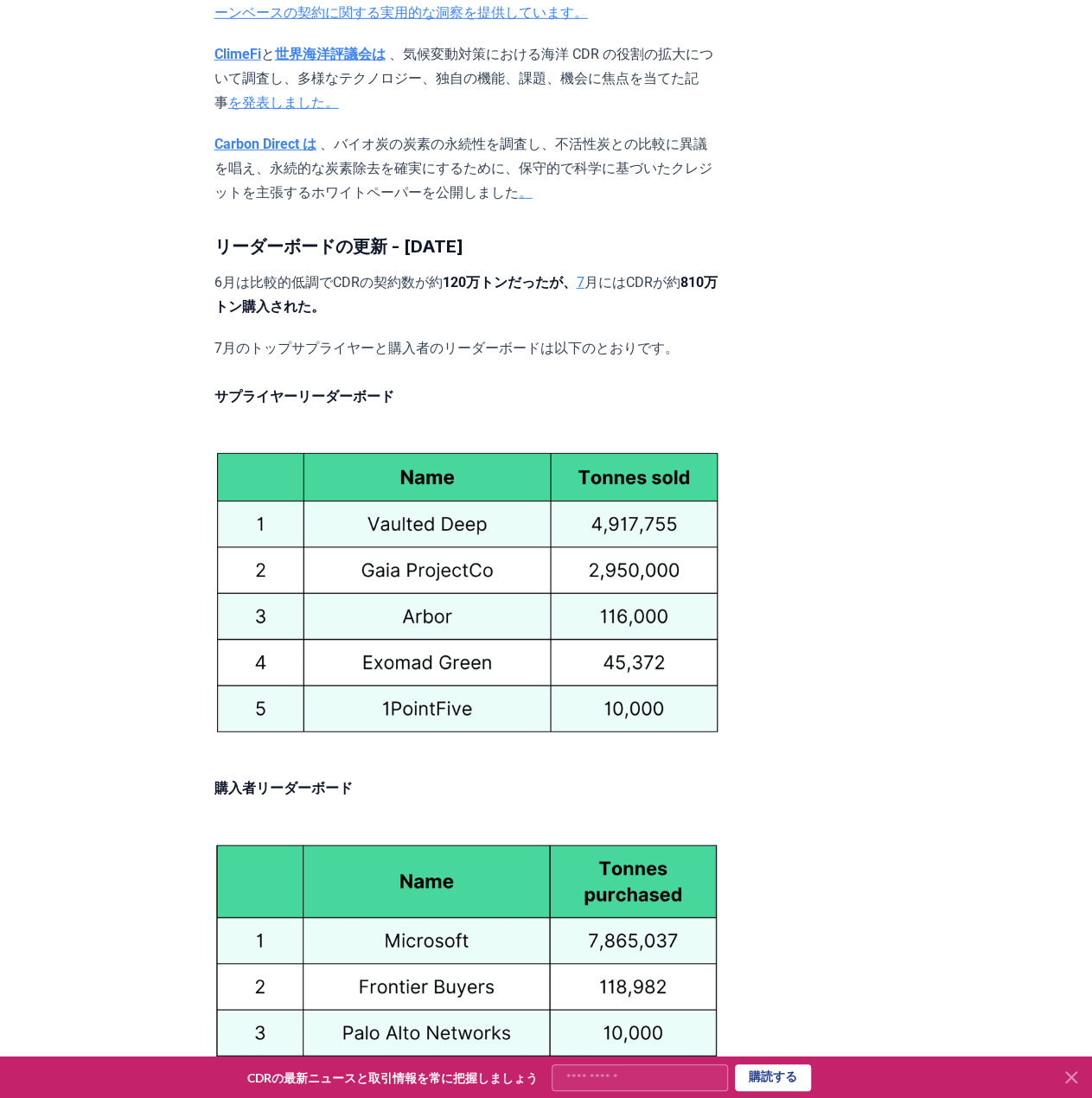
scroll to position [9164, 0]
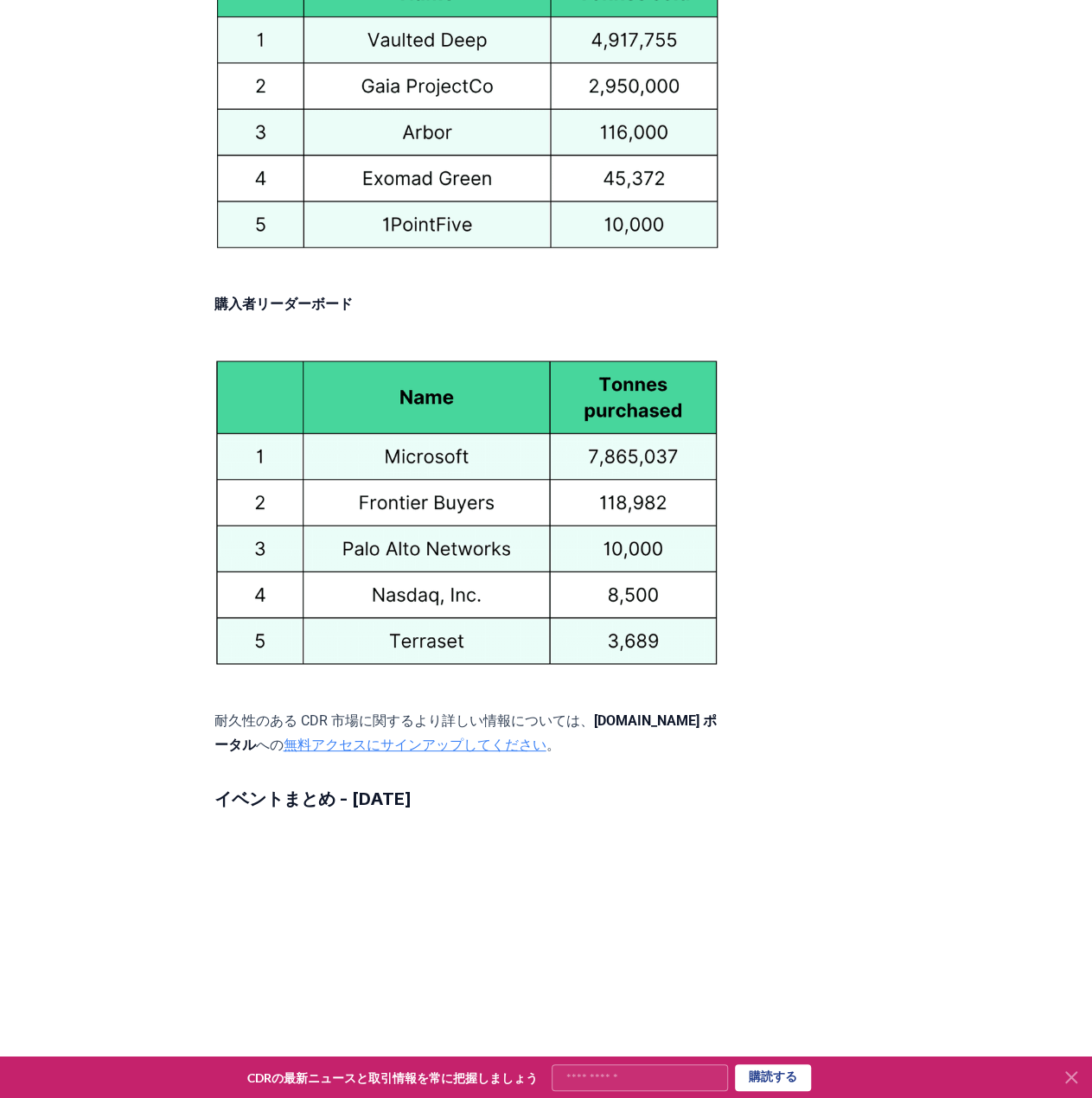
scroll to position [9684, 0]
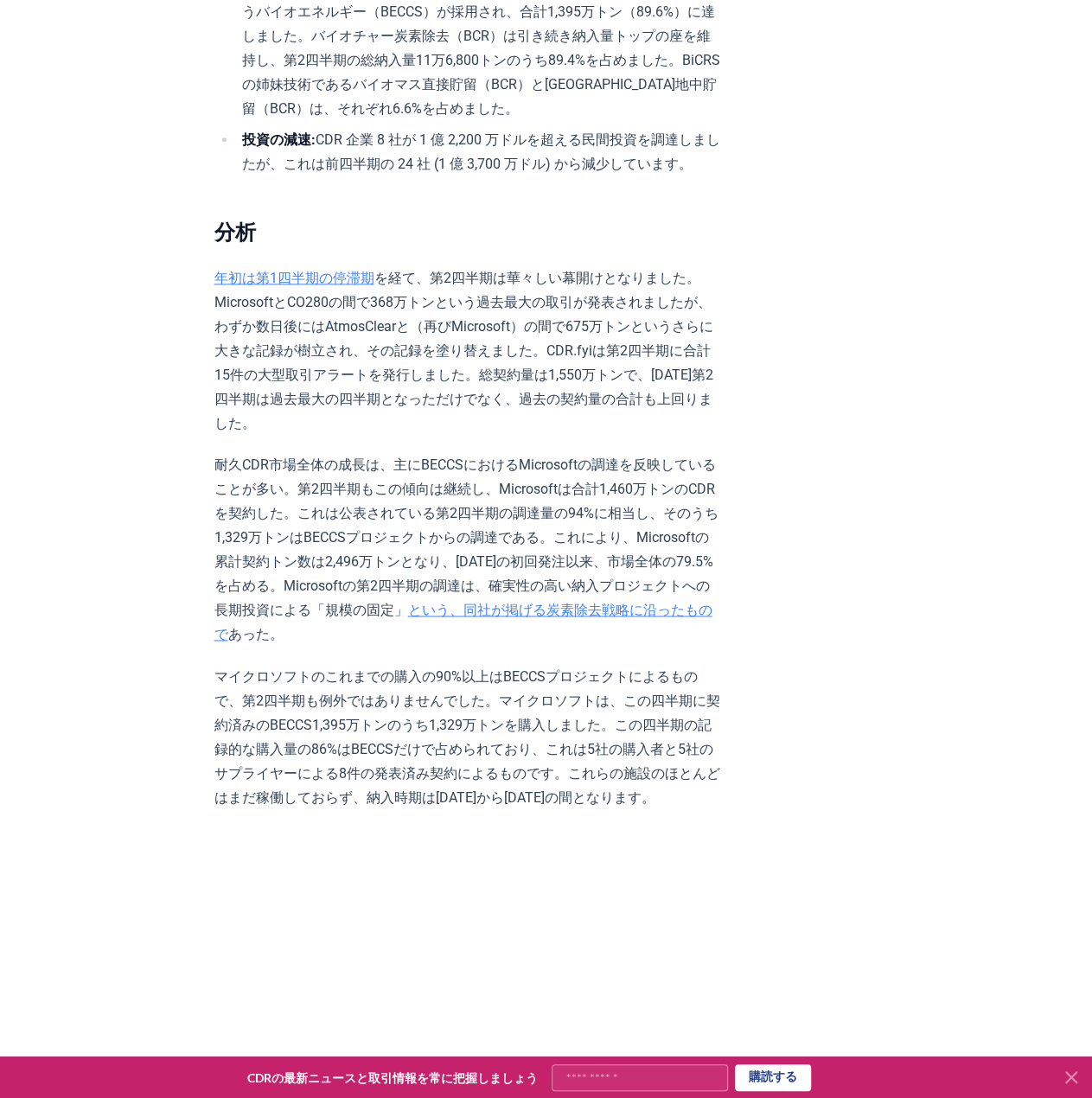
scroll to position [1210, 0]
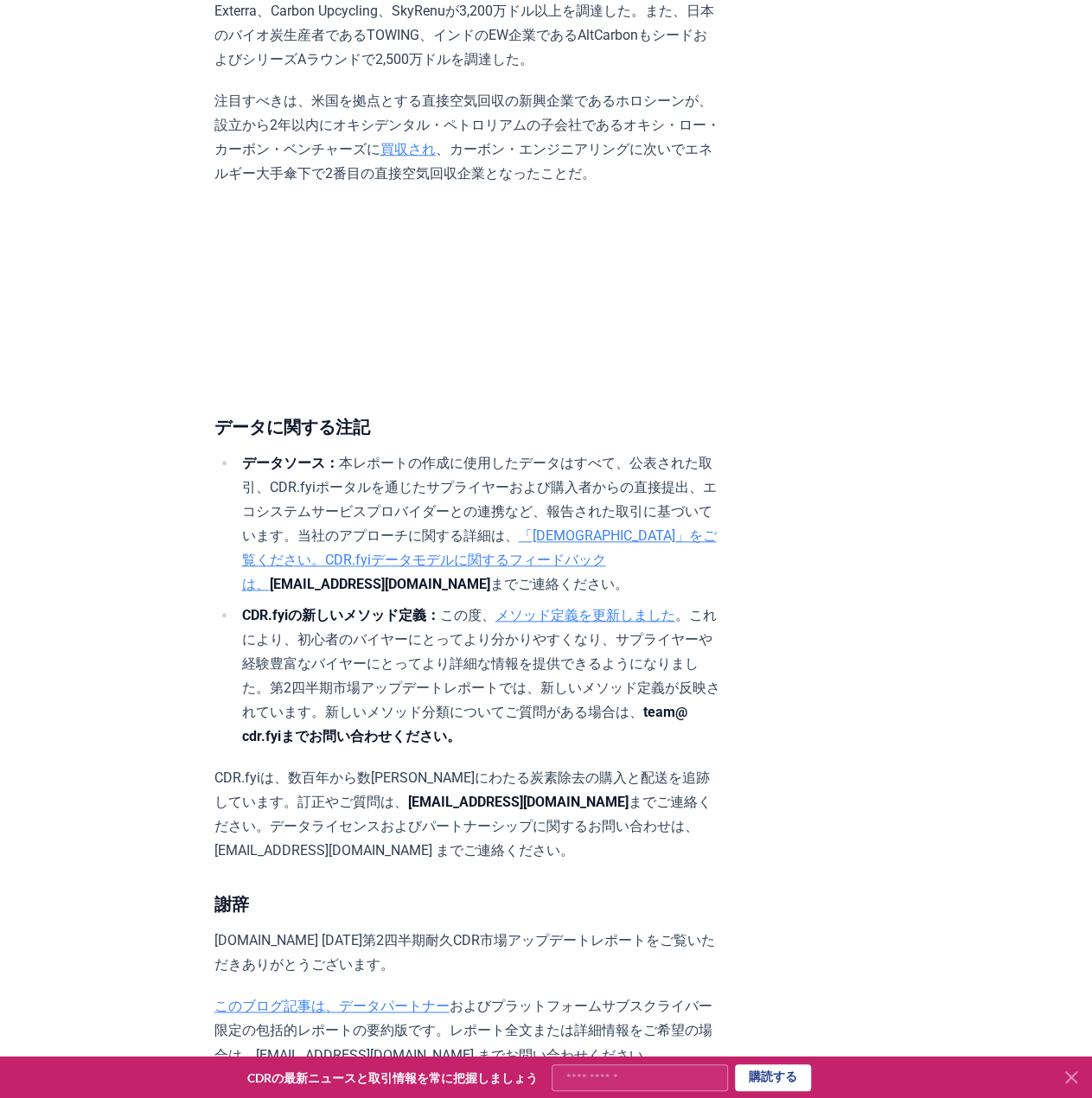
scroll to position [10331, 0]
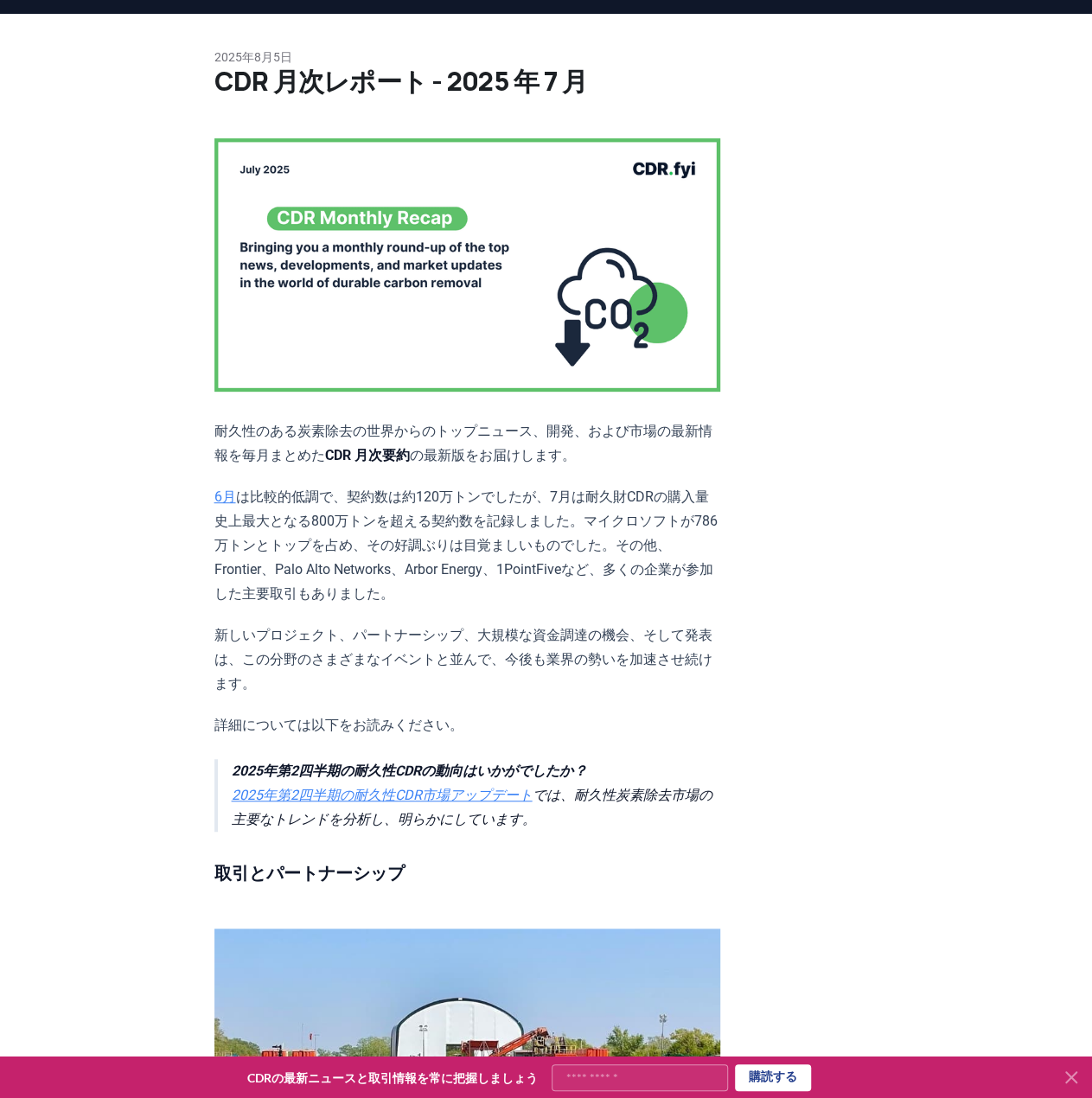
scroll to position [149, 0]
